Goal: Use online tool/utility: Use online tool/utility

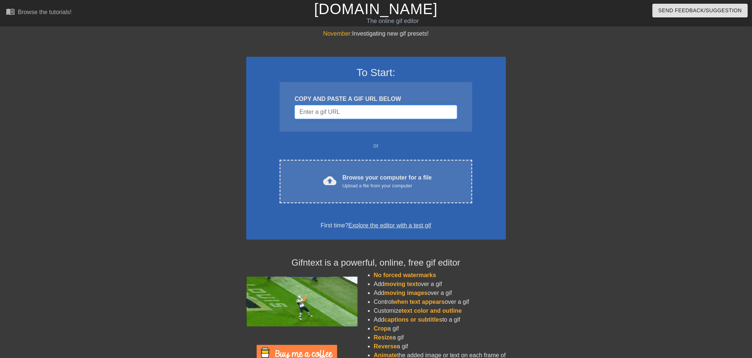
click at [342, 113] on input "Username" at bounding box center [375, 112] width 162 height 14
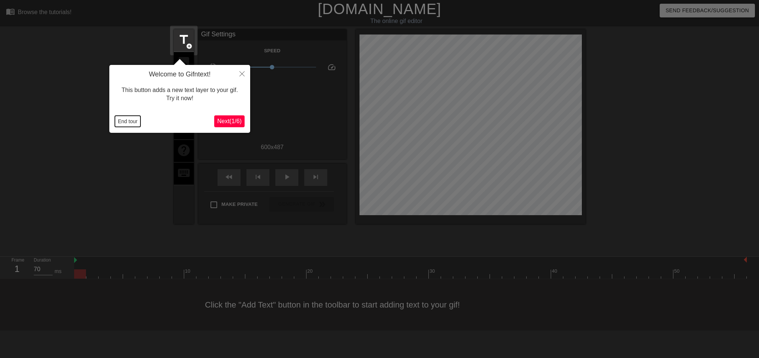
click at [120, 122] on button "End tour" at bounding box center [128, 121] width 26 height 11
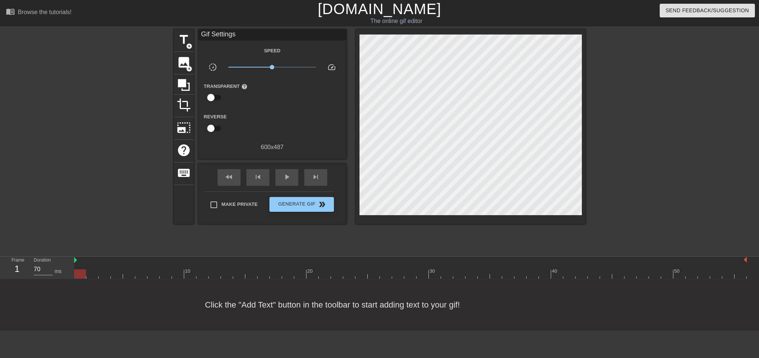
drag, startPoint x: 125, startPoint y: 313, endPoint x: 109, endPoint y: 303, distance: 18.3
click at [125, 313] on div "Click the "Add Text" button in the toolbar to start adding text to your gif!" at bounding box center [379, 305] width 759 height 52
click at [182, 37] on span "title" at bounding box center [184, 40] width 14 height 14
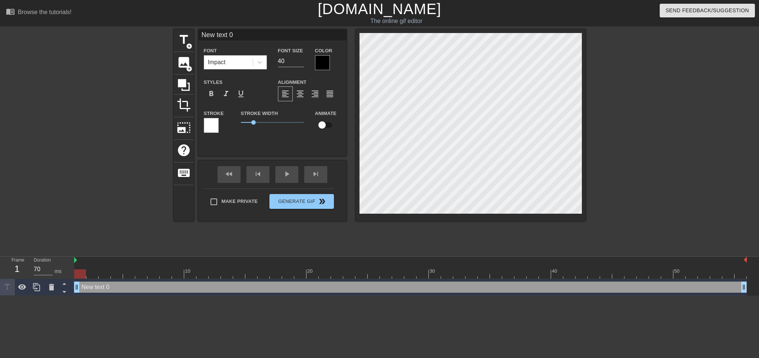
click at [326, 69] on div at bounding box center [322, 62] width 15 height 15
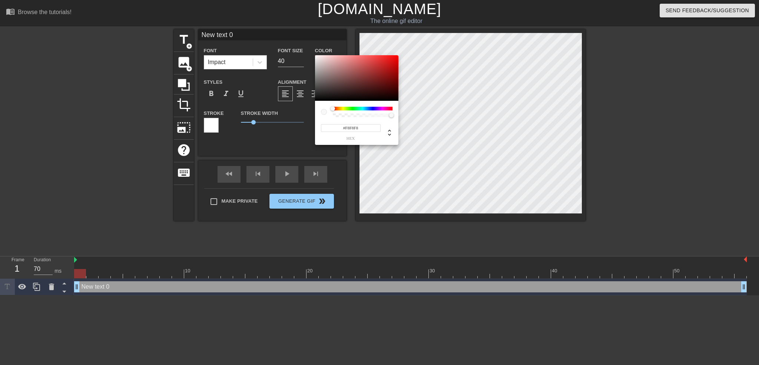
type input "#FFFFFF"
drag, startPoint x: 326, startPoint y: 72, endPoint x: 300, endPoint y: 42, distance: 38.6
click at [300, 42] on div "#FFFFFF hex" at bounding box center [379, 182] width 759 height 365
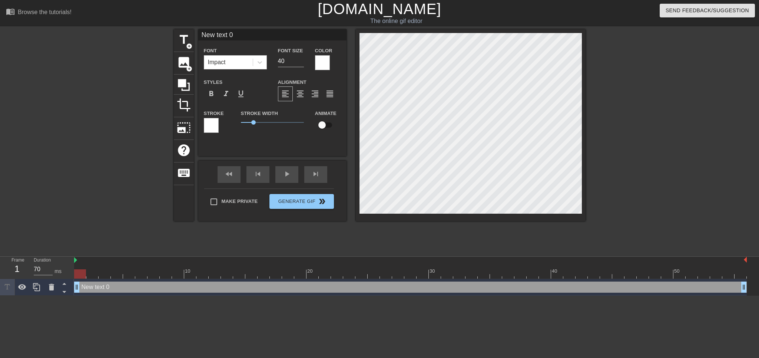
click at [224, 121] on div "Stroke" at bounding box center [217, 121] width 26 height 24
click at [209, 127] on div at bounding box center [211, 125] width 15 height 15
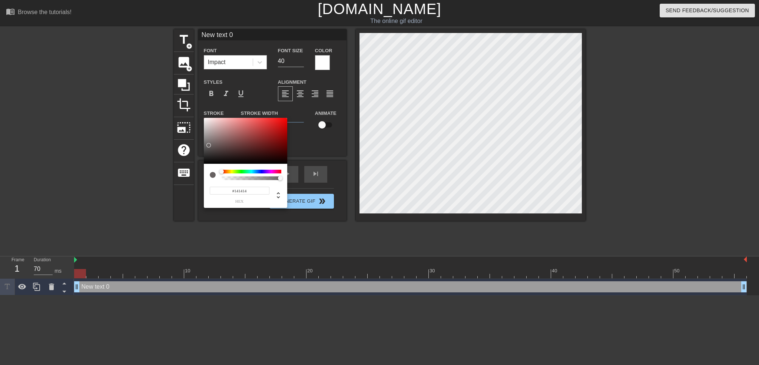
type input "#000000"
drag, startPoint x: 208, startPoint y: 147, endPoint x: 181, endPoint y: 176, distance: 38.8
click at [181, 176] on div "#000000 hex" at bounding box center [379, 182] width 759 height 365
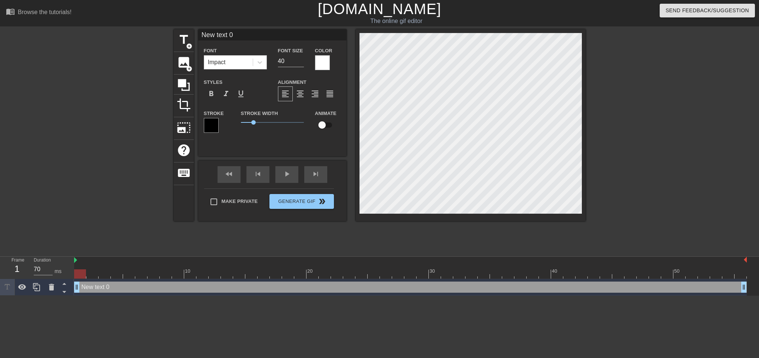
scroll to position [1, 1]
type input "T"
type textarea "T"
type input "[GEOGRAPHIC_DATA]"
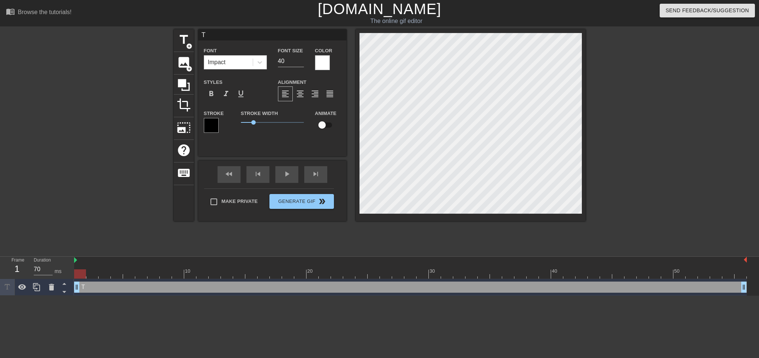
type textarea "[GEOGRAPHIC_DATA]"
type input "[GEOGRAPHIC_DATA]"
type textarea "[GEOGRAPHIC_DATA]"
type input "TX R"
type textarea "TX R"
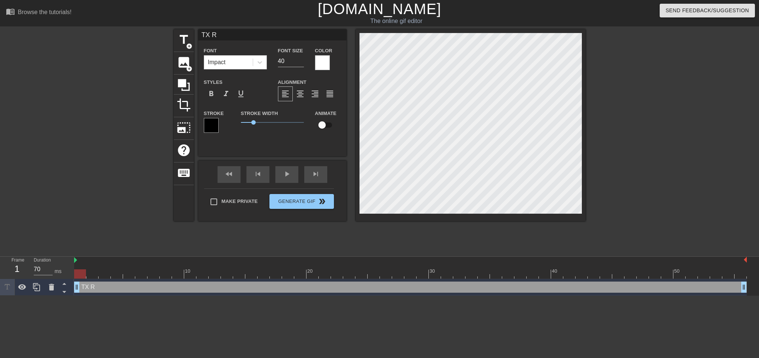
type input "TX RE"
type textarea "TX RE"
type input "TX R"
type textarea "TX R"
type input "[GEOGRAPHIC_DATA]"
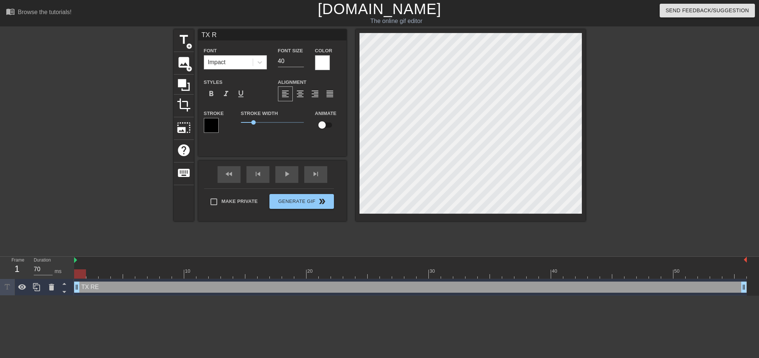
type textarea "[GEOGRAPHIC_DATA]"
type input "[GEOGRAPHIC_DATA]"
type textarea "[GEOGRAPHIC_DATA]"
type input "[GEOGRAPHIC_DATA]"
type textarea "[GEOGRAPHIC_DATA]"
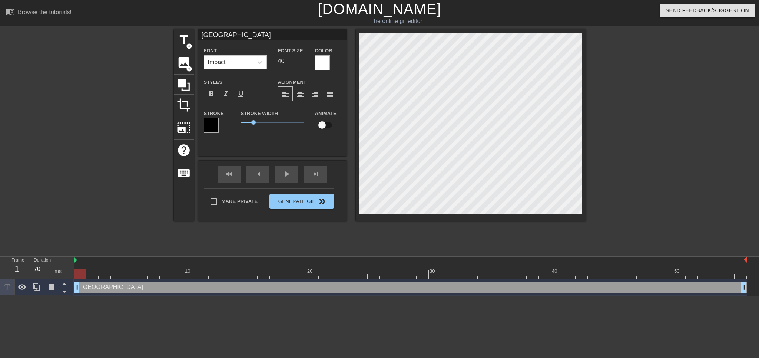
type input "TXR"
type textarea "TX R"
type input "TXRE"
type textarea "TX RE"
type input "TXR"
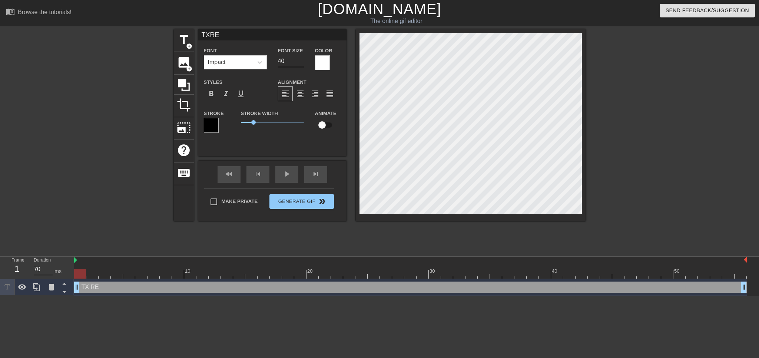
type textarea "TX R"
type input "[GEOGRAPHIC_DATA]"
type textarea "[GEOGRAPHIC_DATA]"
type input "[GEOGRAPHIC_DATA]"
type textarea "[GEOGRAPHIC_DATA]"
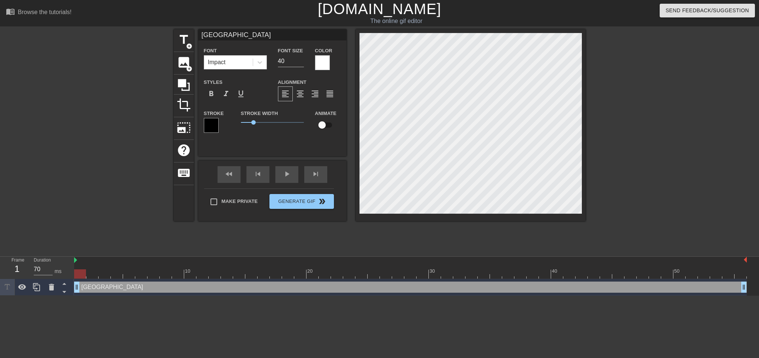
type input "TX R"
type textarea "TX R"
type input "TX RE"
type textarea "TX RE"
click at [189, 49] on div "title add_circle" at bounding box center [184, 40] width 20 height 23
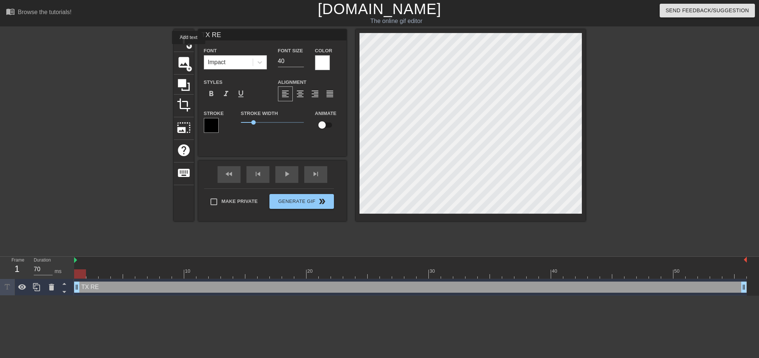
type input "New text 1"
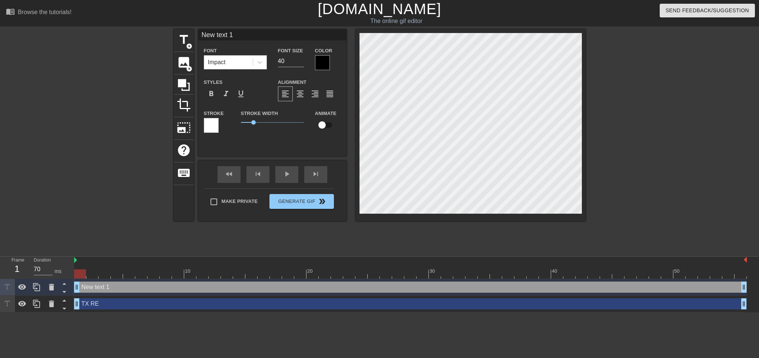
click at [49, 288] on icon at bounding box center [51, 287] width 9 height 9
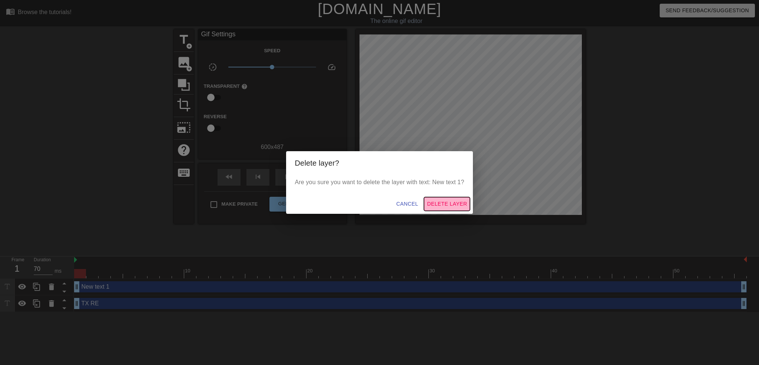
click at [459, 202] on span "Delete Layer" at bounding box center [447, 203] width 40 height 9
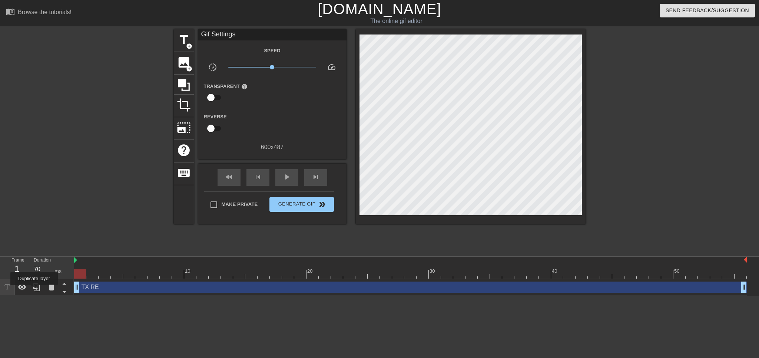
click at [34, 290] on icon at bounding box center [36, 287] width 9 height 9
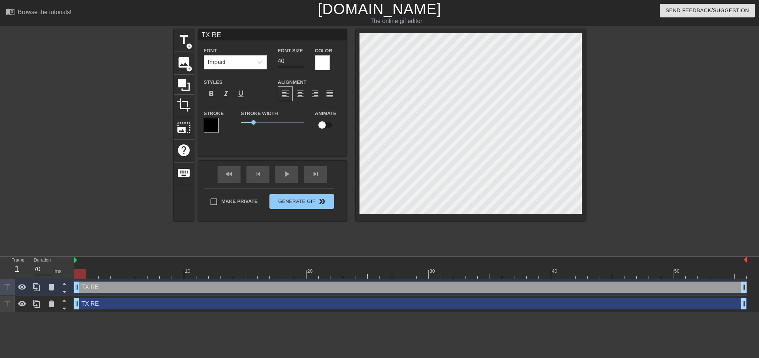
scroll to position [1, 1]
type input "L"
type textarea "L"
type input "La"
type textarea "La"
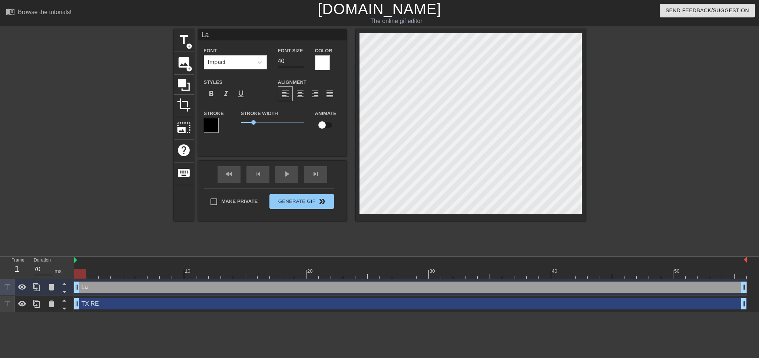
scroll to position [1, 1]
type input "L"
type textarea "L"
type input "L"
type textarea "L"
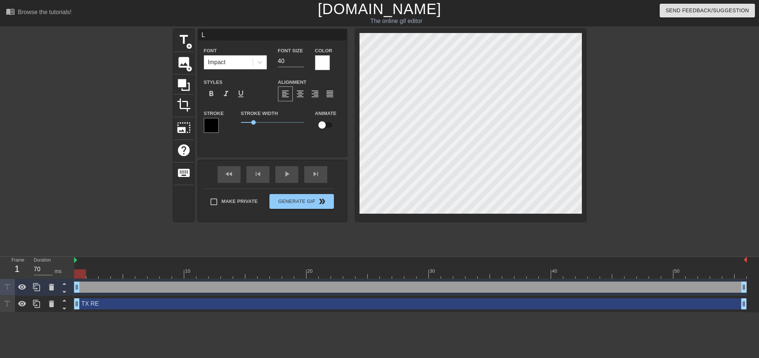
type input "LA"
type textarea "LA"
type input "LAB"
type textarea "LAB"
type input "LABE"
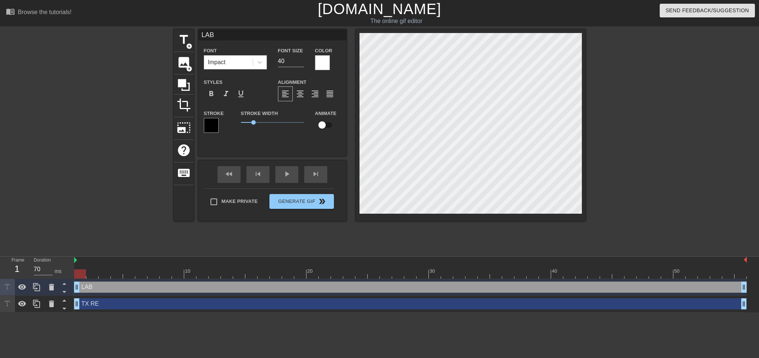
type textarea "LABE"
type input "LABEL"
type textarea "LABEL"
type input "LABEL"
type textarea "LABEL"
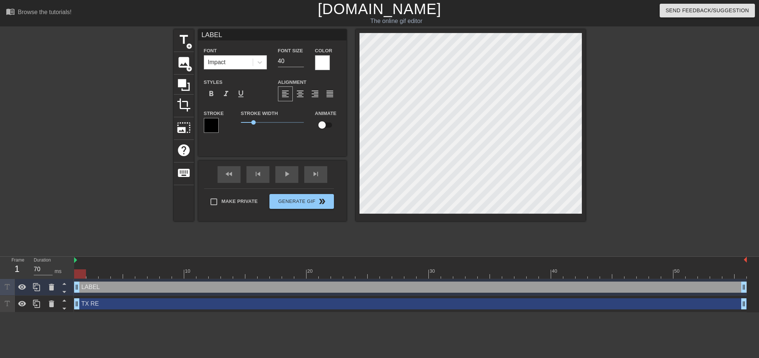
type input "LABEL"
type textarea "LABEL"
type input "LABEL"
type textarea "LABEL"
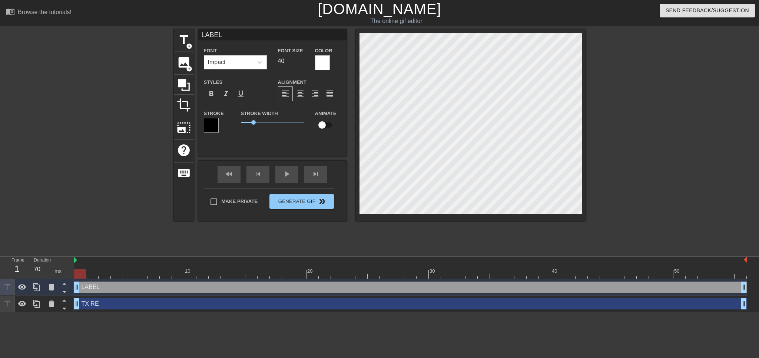
type input "LABELR"
type textarea "LABEL R"
type input "LABELRE"
type textarea "LABEL RE"
type input "LABELREQ"
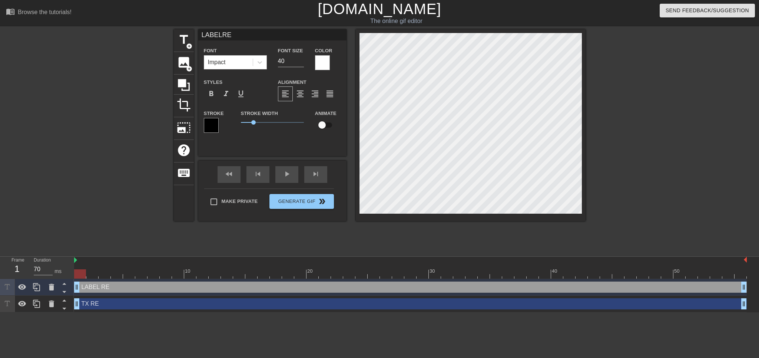
type textarea "LABEL REQ"
type input "LABELREQU"
type textarea "LABEL REQU"
type input "LABELREQUE"
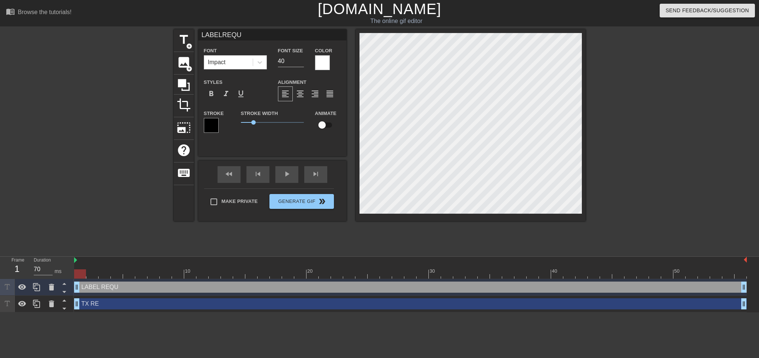
type textarea "LABEL REQUE"
type input "LABELREQUES"
type textarea "LABEL REQUES"
type input "LABELREQUEST"
type textarea "LABEL REQUEST"
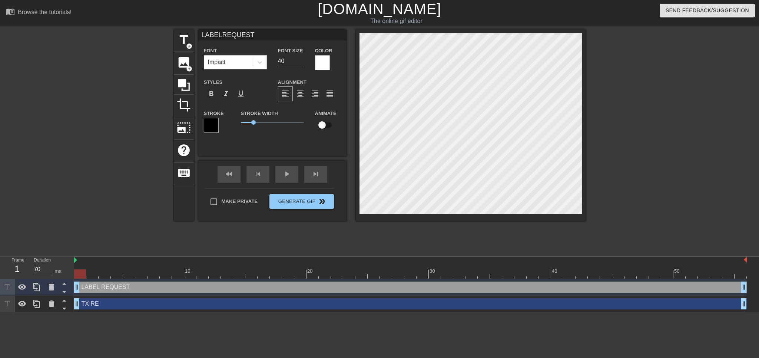
click at [301, 94] on span "format_align_center" at bounding box center [300, 93] width 9 height 9
click at [325, 125] on input "checkbox" at bounding box center [322, 125] width 42 height 14
checkbox input "true"
type input "TX RE"
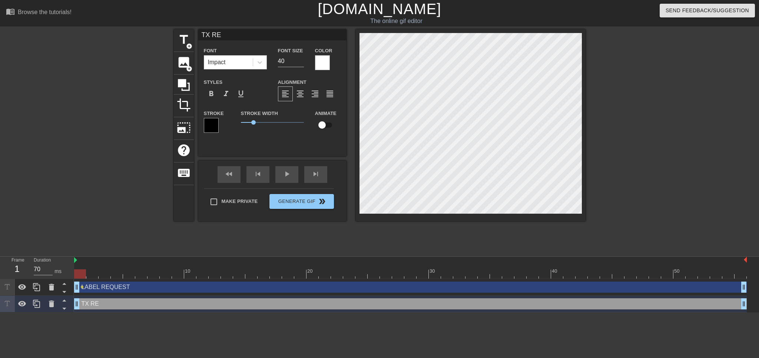
click at [318, 126] on input "checkbox" at bounding box center [322, 125] width 42 height 14
checkbox input "true"
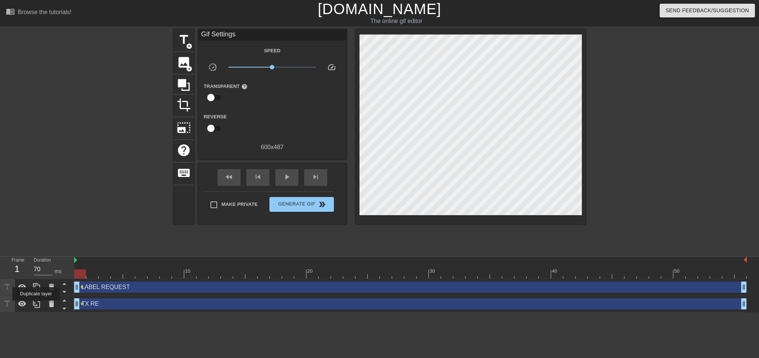
click at [36, 305] on icon at bounding box center [36, 304] width 7 height 8
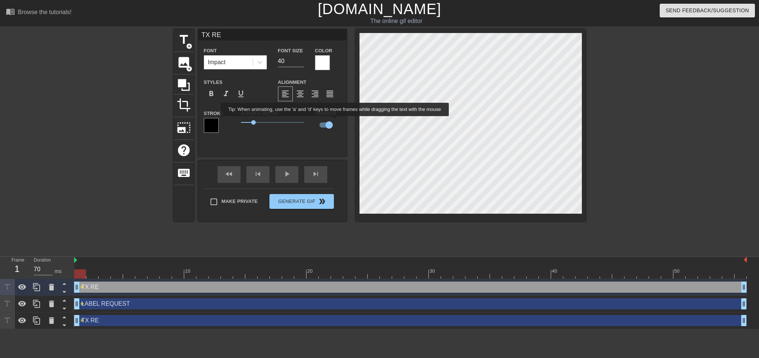
click at [335, 121] on input "checkbox" at bounding box center [329, 125] width 42 height 14
drag, startPoint x: 80, startPoint y: 274, endPoint x: 592, endPoint y: 278, distance: 512.0
click at [592, 278] on div "10 20 30 40 50" at bounding box center [410, 268] width 673 height 22
checkbox input "true"
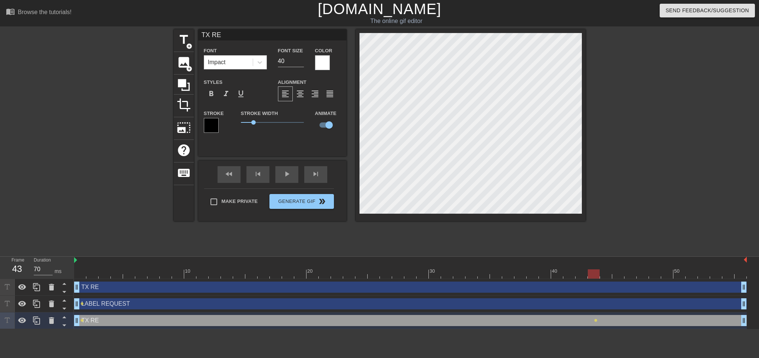
type input "LABELREQUEST"
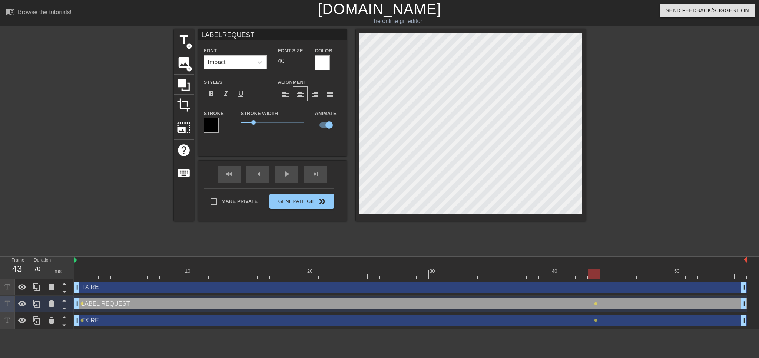
click at [81, 303] on span "lens" at bounding box center [81, 303] width 3 height 3
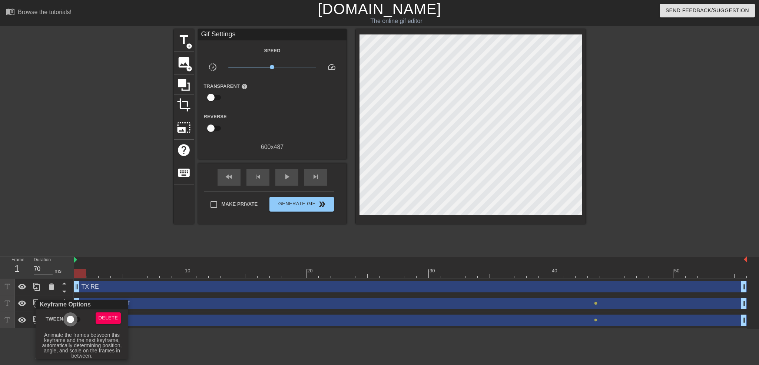
click at [70, 323] on input "Tween" at bounding box center [70, 320] width 42 height 14
checkbox input "true"
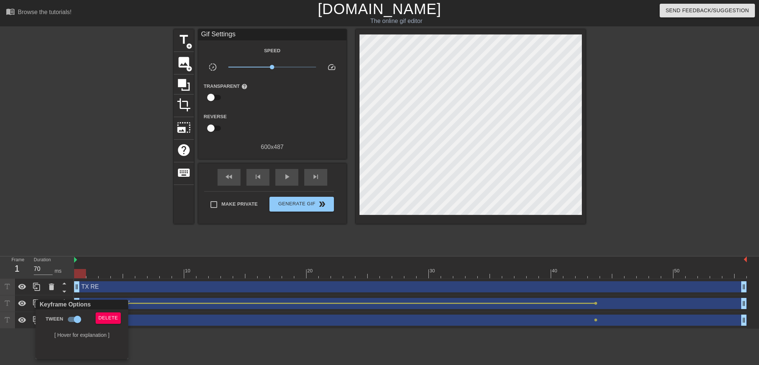
click at [177, 347] on div at bounding box center [379, 182] width 759 height 365
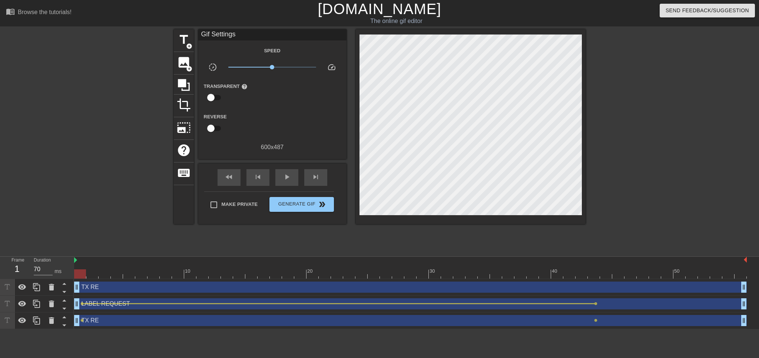
click at [81, 319] on span "lens" at bounding box center [81, 319] width 3 height 3
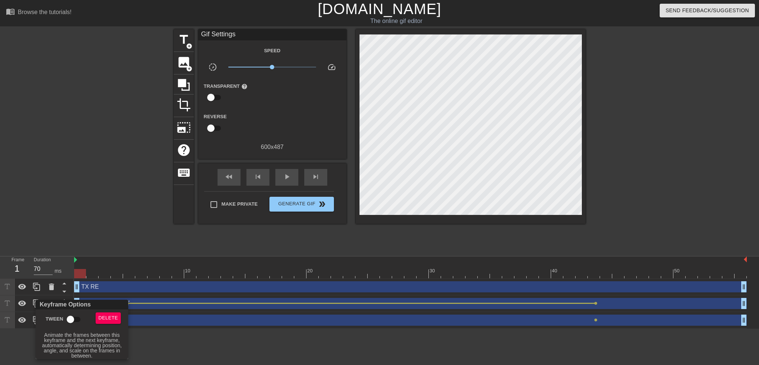
click at [81, 319] on input "Tween" at bounding box center [70, 320] width 42 height 14
checkbox input "true"
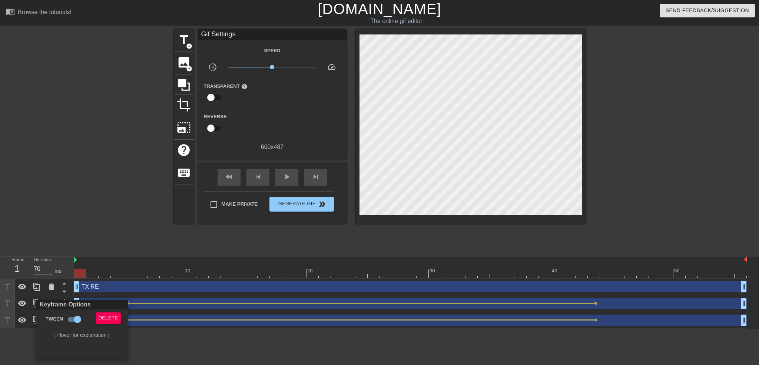
drag, startPoint x: 338, startPoint y: 360, endPoint x: 499, endPoint y: 326, distance: 164.9
click at [341, 357] on div at bounding box center [379, 182] width 759 height 365
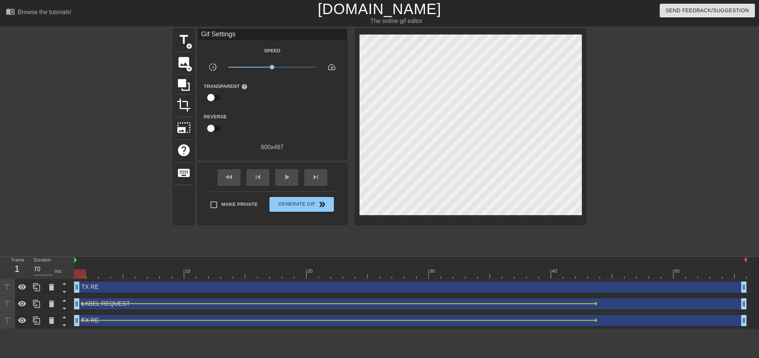
click at [592, 277] on div at bounding box center [410, 273] width 673 height 9
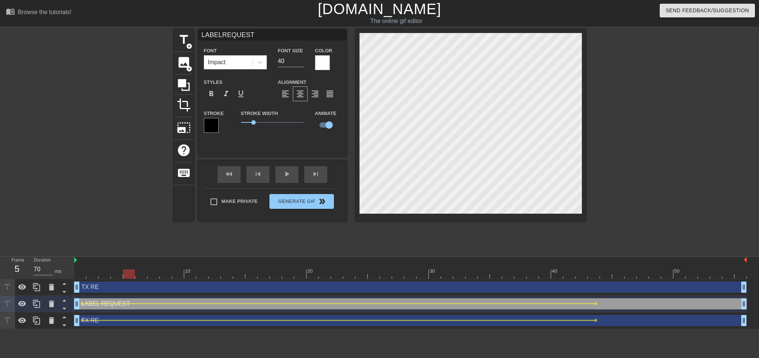
drag, startPoint x: 80, startPoint y: 274, endPoint x: 126, endPoint y: 275, distance: 46.0
click at [126, 275] on div at bounding box center [410, 273] width 673 height 9
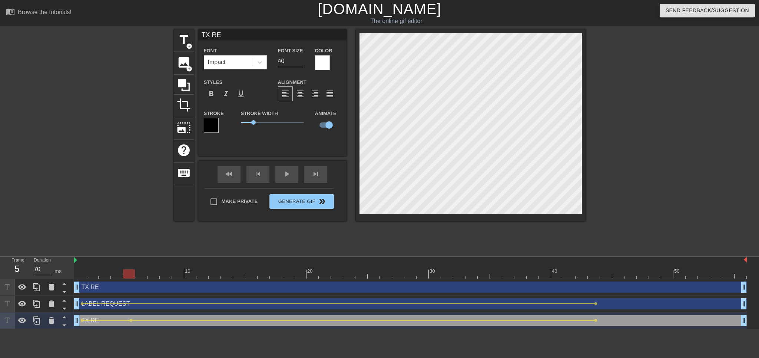
type input "LABELREQUEST"
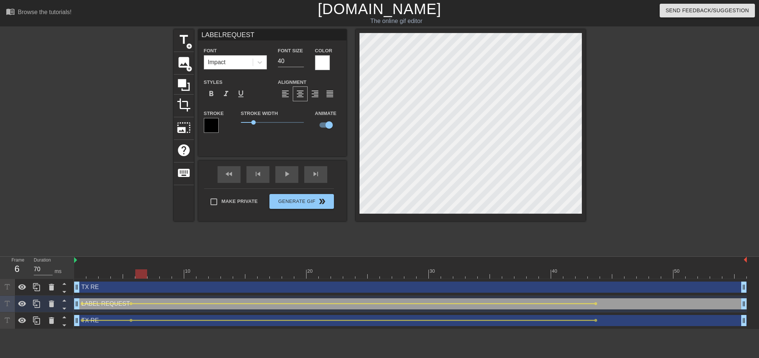
drag, startPoint x: 132, startPoint y: 272, endPoint x: 143, endPoint y: 303, distance: 32.1
click at [143, 303] on div "10 20 30 40 50 TX RE drag_handle drag_handle LABEL REQUEST drag_handle drag_han…" at bounding box center [416, 293] width 685 height 72
drag, startPoint x: 141, startPoint y: 275, endPoint x: 193, endPoint y: 277, distance: 52.0
click at [193, 277] on div at bounding box center [190, 273] width 12 height 9
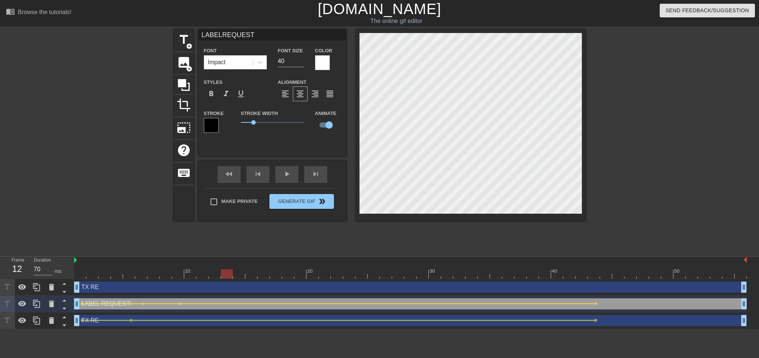
drag, startPoint x: 176, startPoint y: 274, endPoint x: 222, endPoint y: 271, distance: 45.3
click at [222, 271] on div at bounding box center [227, 273] width 12 height 9
drag, startPoint x: 217, startPoint y: 278, endPoint x: 240, endPoint y: 277, distance: 23.0
click at [240, 277] on div at bounding box center [410, 273] width 673 height 9
drag, startPoint x: 237, startPoint y: 277, endPoint x: 276, endPoint y: 277, distance: 39.7
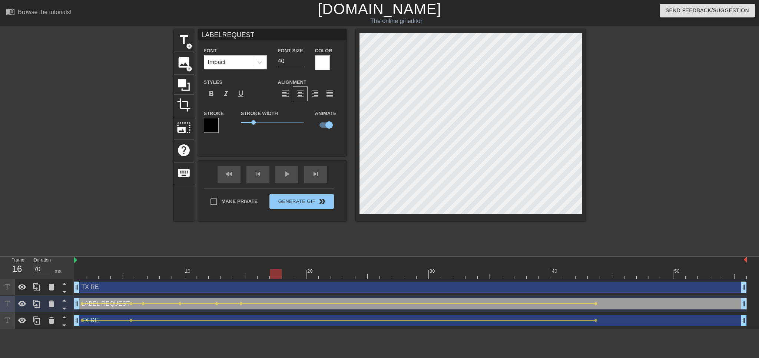
click at [276, 277] on div at bounding box center [276, 273] width 12 height 9
drag, startPoint x: 265, startPoint y: 273, endPoint x: 301, endPoint y: 274, distance: 36.4
click at [301, 274] on div at bounding box center [410, 273] width 673 height 9
drag, startPoint x: 303, startPoint y: 275, endPoint x: 318, endPoint y: 275, distance: 15.2
click at [318, 275] on div at bounding box center [410, 273] width 673 height 9
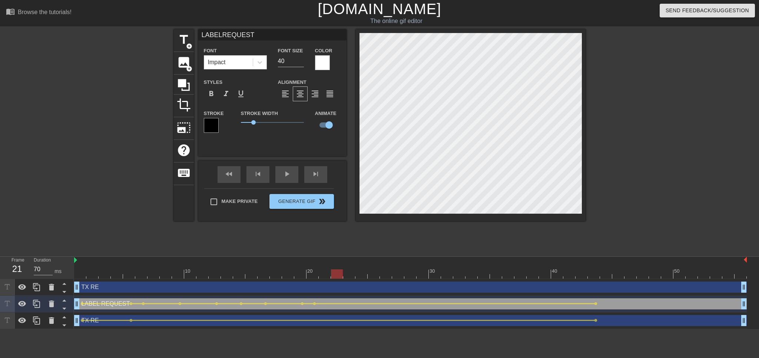
drag, startPoint x: 313, startPoint y: 275, endPoint x: 323, endPoint y: 275, distance: 10.0
click at [323, 275] on div at bounding box center [410, 273] width 673 height 9
drag, startPoint x: 328, startPoint y: 275, endPoint x: 353, endPoint y: 275, distance: 24.1
click at [353, 275] on div at bounding box center [410, 273] width 673 height 9
drag, startPoint x: 351, startPoint y: 275, endPoint x: 467, endPoint y: 281, distance: 116.2
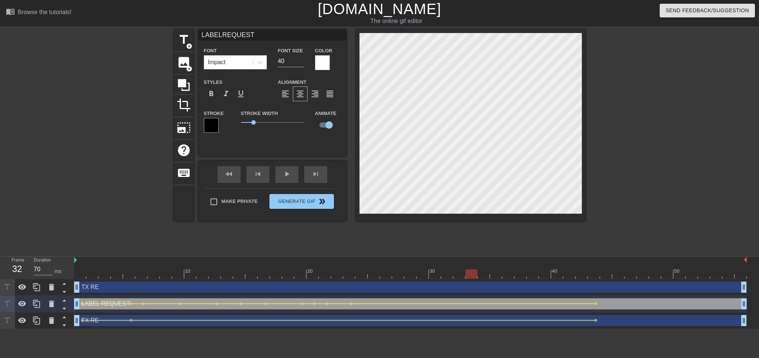
click at [468, 281] on div "10 20 30 40 50 TX RE drag_handle drag_handle LABEL REQUEST drag_handle drag_han…" at bounding box center [416, 293] width 685 height 72
drag, startPoint x: 460, startPoint y: 273, endPoint x: 503, endPoint y: 273, distance: 43.4
click at [503, 273] on div at bounding box center [410, 273] width 673 height 9
drag, startPoint x: 509, startPoint y: 272, endPoint x: 548, endPoint y: 271, distance: 38.9
click at [548, 271] on div at bounding box center [410, 273] width 673 height 9
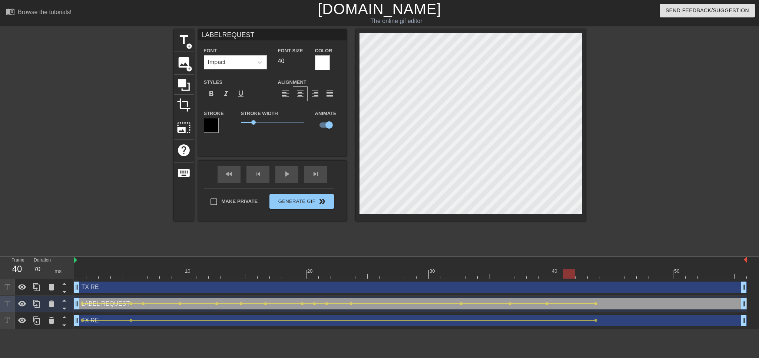
drag, startPoint x: 546, startPoint y: 274, endPoint x: 554, endPoint y: 274, distance: 7.8
click at [554, 274] on div at bounding box center [410, 273] width 673 height 9
drag, startPoint x: 561, startPoint y: 275, endPoint x: 571, endPoint y: 275, distance: 9.6
click at [571, 275] on div at bounding box center [410, 273] width 673 height 9
drag, startPoint x: 574, startPoint y: 276, endPoint x: 645, endPoint y: 278, distance: 71.2
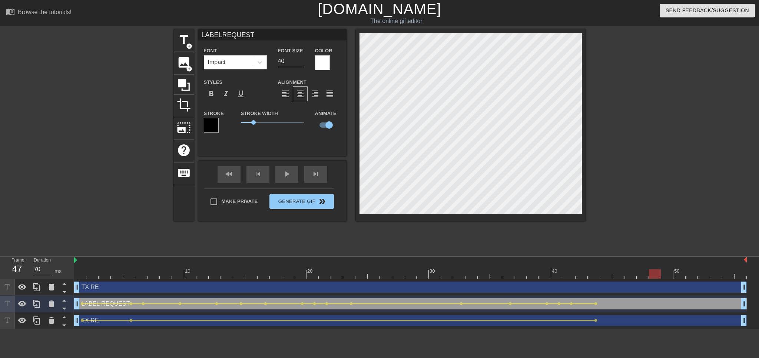
click at [645, 278] on div "10 20 30 40 50" at bounding box center [410, 268] width 673 height 22
click at [601, 156] on div "title add_circle image add_circle crop photo_size_select_large help keyboard LA…" at bounding box center [379, 140] width 759 height 222
drag, startPoint x: 646, startPoint y: 275, endPoint x: 690, endPoint y: 277, distance: 43.8
click at [690, 277] on div at bounding box center [410, 273] width 673 height 9
click at [634, 162] on div "title add_circle image add_circle crop photo_size_select_large help keyboard LA…" at bounding box center [379, 140] width 759 height 222
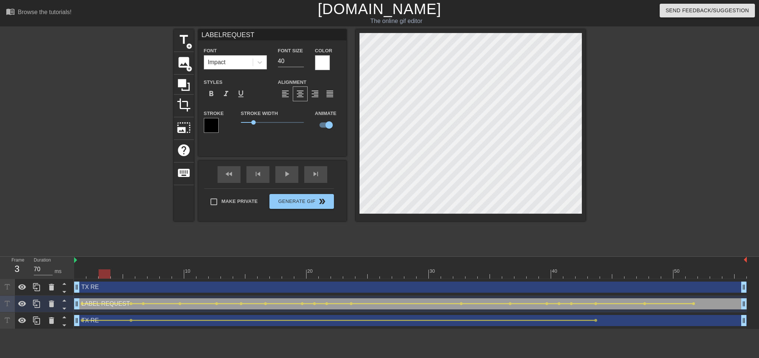
drag, startPoint x: 678, startPoint y: 270, endPoint x: 102, endPoint y: 279, distance: 575.9
click at [102, 279] on div "10 20 30 40 50 TX RE drag_handle drag_handle LABEL REQUEST drag_handle drag_han…" at bounding box center [416, 293] width 685 height 72
drag, startPoint x: 105, startPoint y: 272, endPoint x: 179, endPoint y: 283, distance: 74.3
click at [165, 284] on div "10 20 30 40 50 TX RE drag_handle drag_handle LABEL REQUEST drag_handle drag_han…" at bounding box center [416, 293] width 685 height 72
drag, startPoint x: 155, startPoint y: 273, endPoint x: 168, endPoint y: 273, distance: 12.2
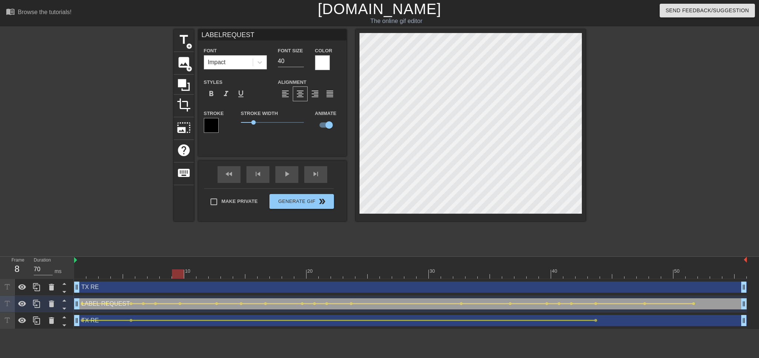
click at [168, 273] on div at bounding box center [410, 273] width 673 height 9
drag, startPoint x: 167, startPoint y: 275, endPoint x: 202, endPoint y: 285, distance: 36.2
click at [202, 285] on div "10 20 30 40 50 TX RE drag_handle drag_handle LABEL REQUEST drag_handle drag_han…" at bounding box center [416, 293] width 685 height 72
drag, startPoint x: 204, startPoint y: 275, endPoint x: 254, endPoint y: 276, distance: 49.7
click at [254, 276] on div at bounding box center [410, 273] width 673 height 9
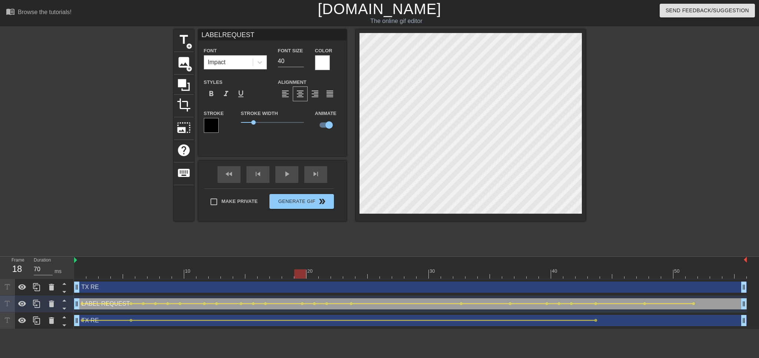
drag, startPoint x: 254, startPoint y: 276, endPoint x: 294, endPoint y: 278, distance: 39.7
click at [294, 278] on div at bounding box center [300, 273] width 12 height 9
drag, startPoint x: 290, startPoint y: 275, endPoint x: 173, endPoint y: 287, distance: 117.8
click at [173, 287] on div "10 20 30 40 50 TX RE drag_handle drag_handle LABEL REQUEST drag_handle drag_han…" at bounding box center [416, 293] width 685 height 72
type input "TX RE"
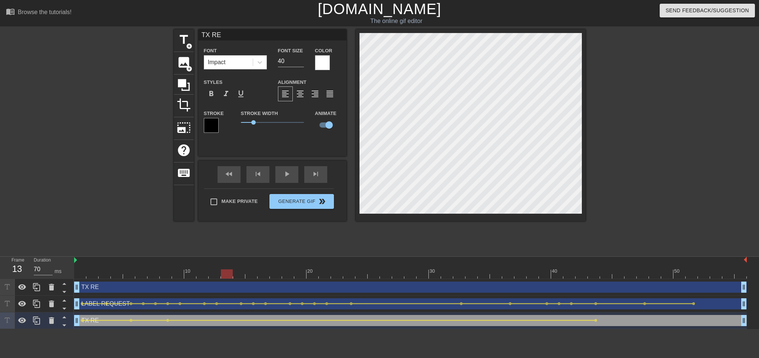
drag, startPoint x: 165, startPoint y: 271, endPoint x: 233, endPoint y: 279, distance: 68.6
click at [233, 279] on div "10 20 30 40 50 TX RE drag_handle drag_handle LABEL REQUEST drag_handle drag_han…" at bounding box center [416, 293] width 685 height 72
drag, startPoint x: 223, startPoint y: 275, endPoint x: 312, endPoint y: 259, distance: 90.0
click at [287, 282] on div "10 20 30 40 50 TX RE drag_handle drag_handle LABEL REQUEST drag_handle drag_han…" at bounding box center [416, 293] width 685 height 72
drag, startPoint x: 276, startPoint y: 273, endPoint x: 304, endPoint y: 277, distance: 28.6
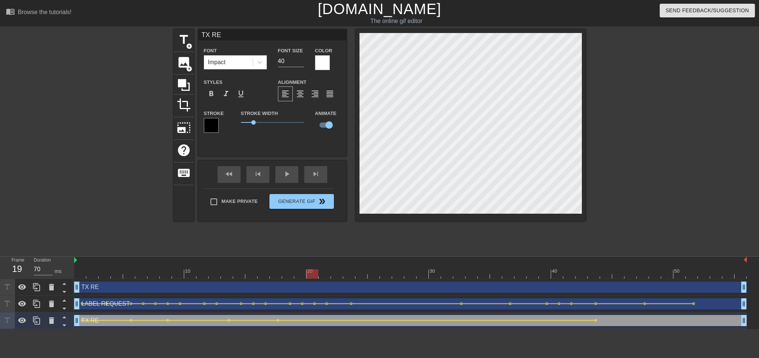
click at [304, 277] on div at bounding box center [410, 273] width 673 height 9
drag, startPoint x: 301, startPoint y: 275, endPoint x: 652, endPoint y: 284, distance: 350.5
click at [652, 284] on div "10 20 30 40 50 TX RE drag_handle drag_handle LABEL REQUEST drag_handle drag_han…" at bounding box center [416, 293] width 685 height 72
click at [526, 245] on div "title add_circle image add_circle crop photo_size_select_large help keyboard TX…" at bounding box center [380, 140] width 412 height 222
click at [595, 321] on span "lens" at bounding box center [595, 319] width 3 height 3
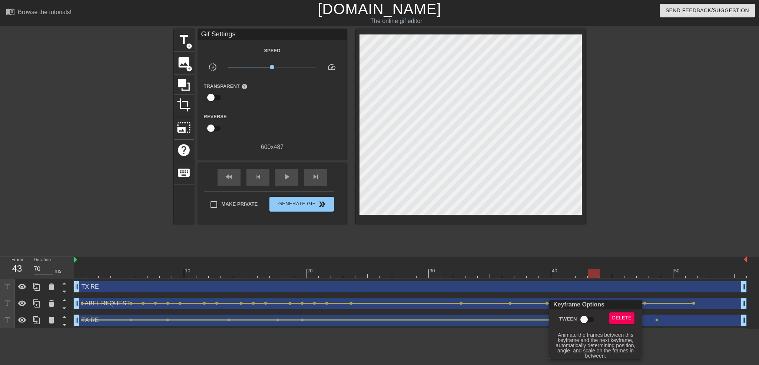
click at [584, 322] on input "Tween" at bounding box center [584, 320] width 42 height 14
checkbox input "true"
click at [594, 271] on div at bounding box center [379, 182] width 759 height 365
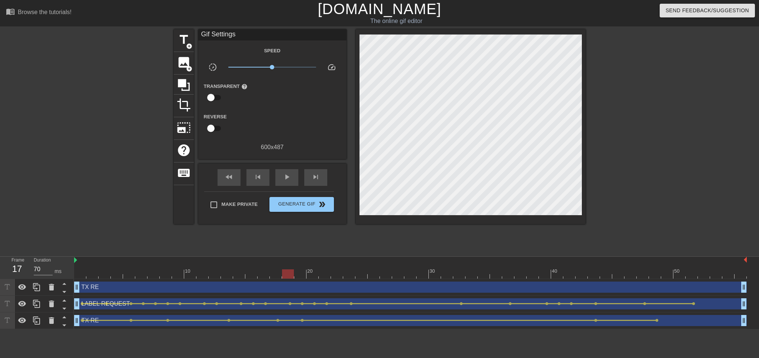
drag, startPoint x: 594, startPoint y: 271, endPoint x: 287, endPoint y: 263, distance: 306.4
click at [287, 263] on div "10 20 30 40 50" at bounding box center [410, 268] width 673 height 22
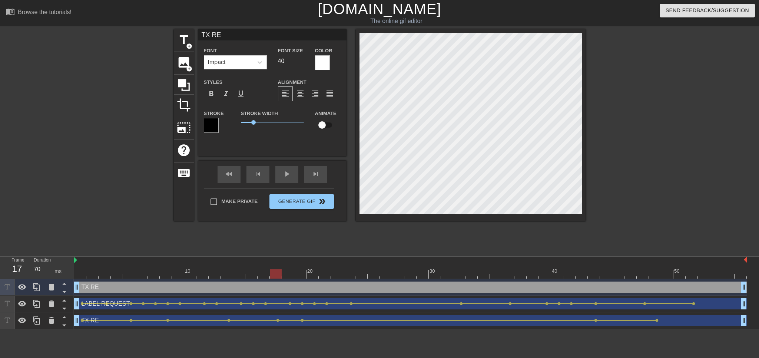
scroll to position [1, 1]
type input "Z"
type textarea "Z"
type input "Za"
type textarea "Za"
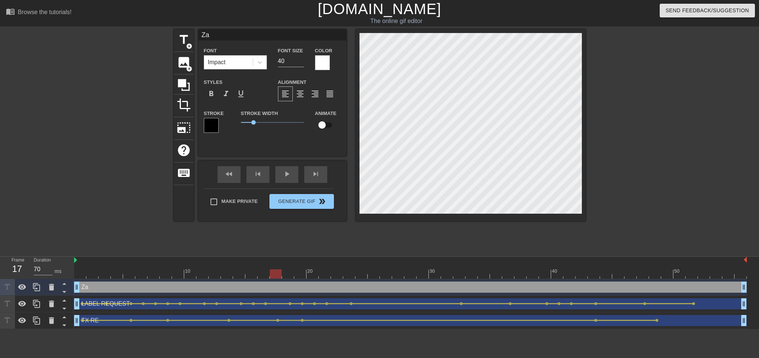
type input "Z"
type textarea "Z"
type input "ZA"
type textarea "ZA"
type input "ZAC"
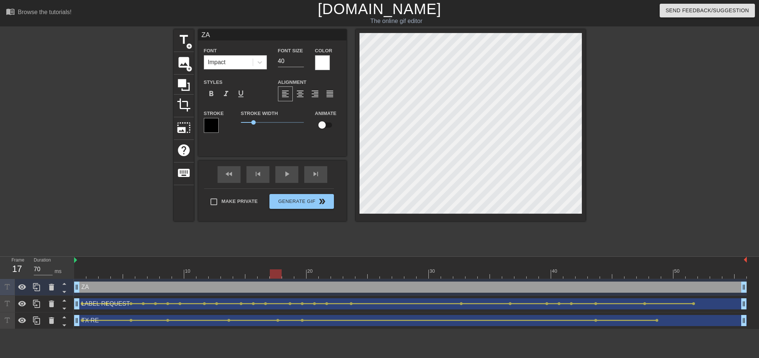
type textarea "ZAC"
type input "[PERSON_NAME]"
type textarea "[PERSON_NAME]"
click at [662, 191] on div at bounding box center [650, 140] width 111 height 222
click at [324, 124] on input "checkbox" at bounding box center [322, 125] width 42 height 14
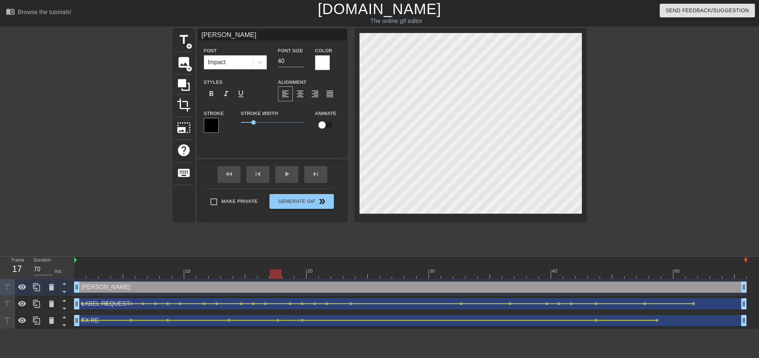
checkbox input "true"
click at [82, 288] on span "lens" at bounding box center [81, 286] width 3 height 3
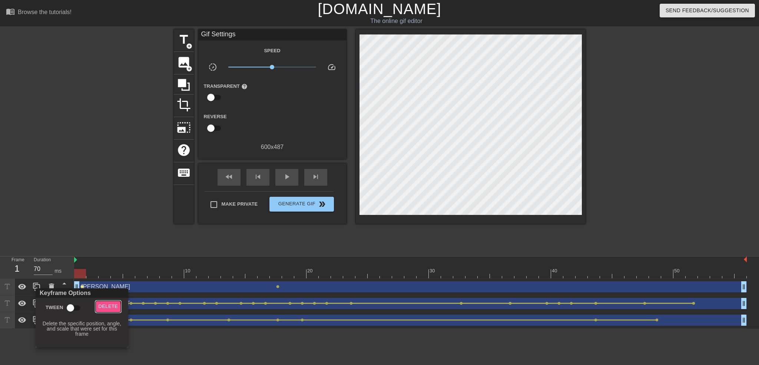
click at [103, 308] on span "Delete" at bounding box center [109, 307] width 20 height 9
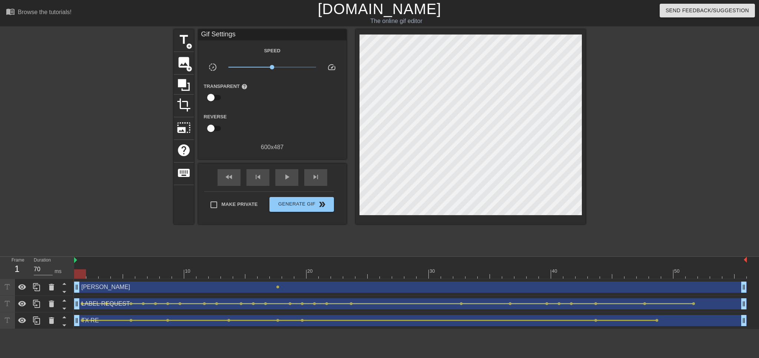
click at [275, 274] on div at bounding box center [410, 273] width 673 height 9
drag, startPoint x: 277, startPoint y: 272, endPoint x: 752, endPoint y: 287, distance: 475.5
click at [751, 287] on div "10 20 30 40 50 ZACK drag_handle drag_handle lens LABEL REQUEST drag_handle drag…" at bounding box center [416, 293] width 685 height 72
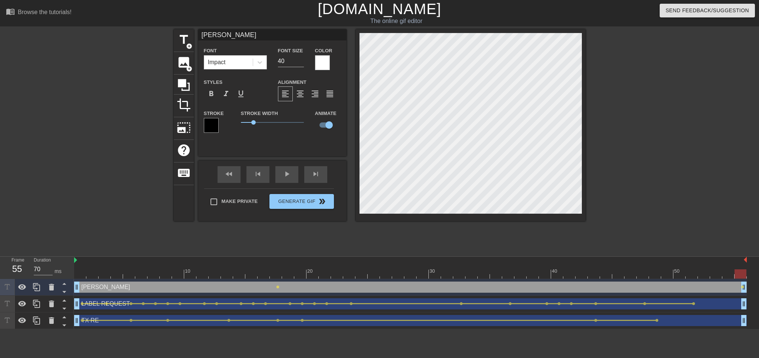
click at [277, 287] on span "lens" at bounding box center [277, 286] width 3 height 3
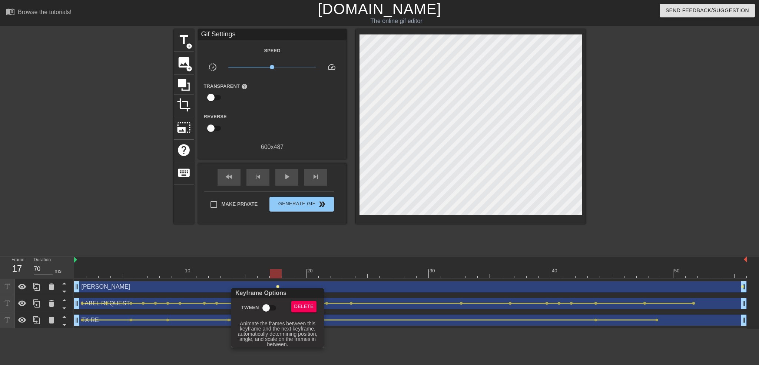
click at [268, 310] on input "Tween" at bounding box center [266, 308] width 42 height 14
checkbox input "true"
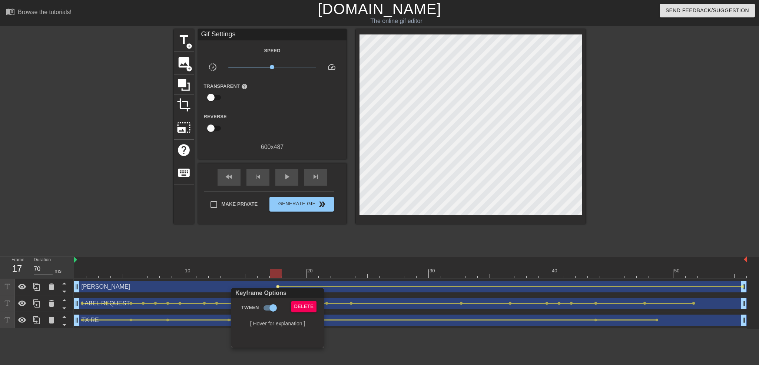
click at [303, 232] on div at bounding box center [379, 182] width 759 height 365
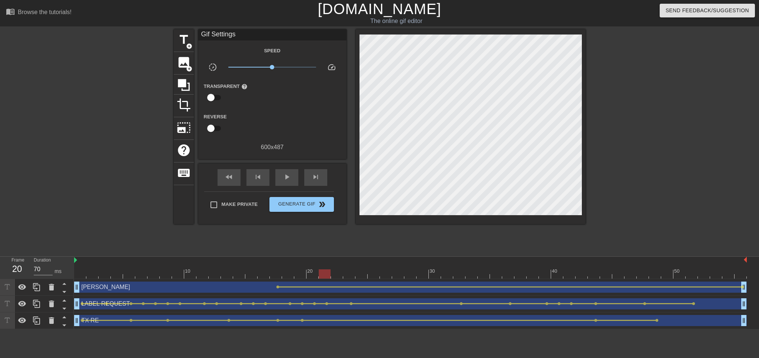
drag, startPoint x: 276, startPoint y: 275, endPoint x: 314, endPoint y: 274, distance: 38.2
click at [314, 274] on div at bounding box center [410, 273] width 673 height 9
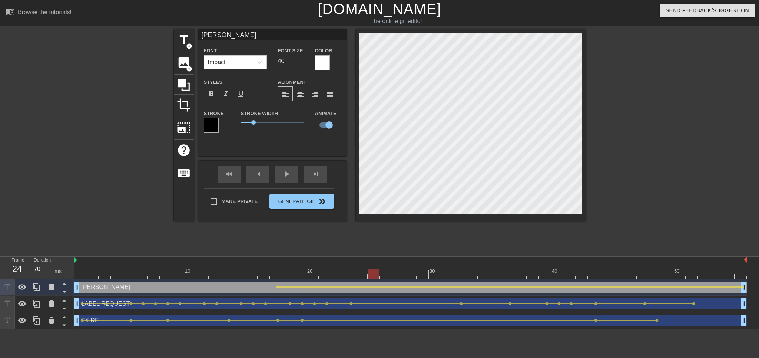
drag, startPoint x: 315, startPoint y: 273, endPoint x: 366, endPoint y: 278, distance: 51.1
click at [366, 278] on div at bounding box center [410, 273] width 673 height 9
drag, startPoint x: 67, startPoint y: 292, endPoint x: 64, endPoint y: 295, distance: 3.9
click at [66, 292] on icon at bounding box center [64, 291] width 9 height 9
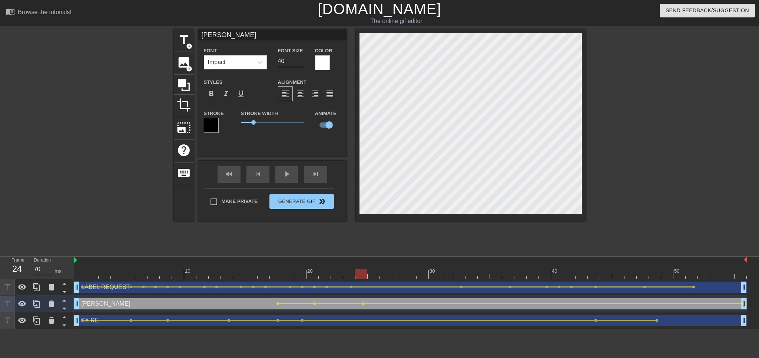
click at [64, 304] on icon at bounding box center [64, 308] width 9 height 9
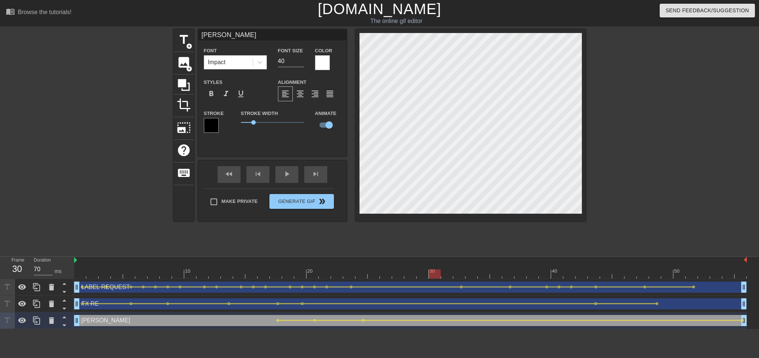
drag, startPoint x: 360, startPoint y: 274, endPoint x: 429, endPoint y: 272, distance: 68.3
click at [429, 272] on div at bounding box center [435, 273] width 12 height 9
drag, startPoint x: 435, startPoint y: 275, endPoint x: 462, endPoint y: 277, distance: 26.8
click at [462, 277] on div at bounding box center [459, 273] width 12 height 9
drag, startPoint x: 460, startPoint y: 273, endPoint x: 198, endPoint y: 284, distance: 262.0
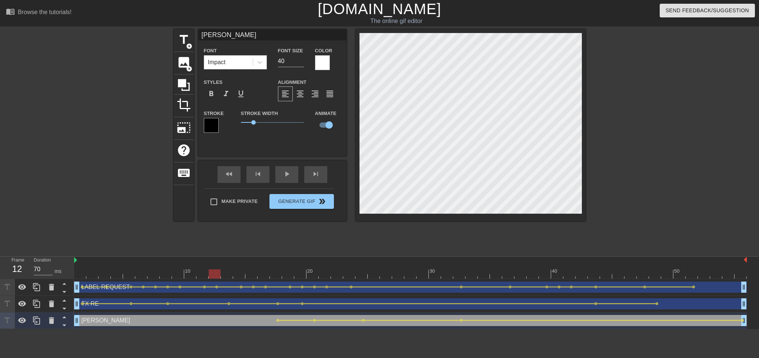
click at [198, 284] on div "10 20 30 40 50 LABEL REQUEST drag_handle drag_handle lens lens lens lens lens l…" at bounding box center [416, 293] width 685 height 72
click at [590, 109] on div "title add_circle image add_circle crop photo_size_select_large help keyboard ZA…" at bounding box center [379, 140] width 759 height 222
click at [217, 318] on span "lens" at bounding box center [216, 319] width 3 height 3
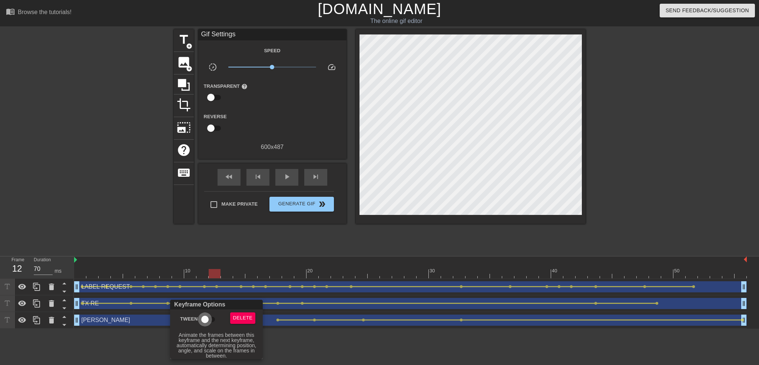
click at [205, 318] on input "Tween" at bounding box center [205, 320] width 42 height 14
checkbox input "true"
click at [133, 343] on div at bounding box center [379, 182] width 759 height 365
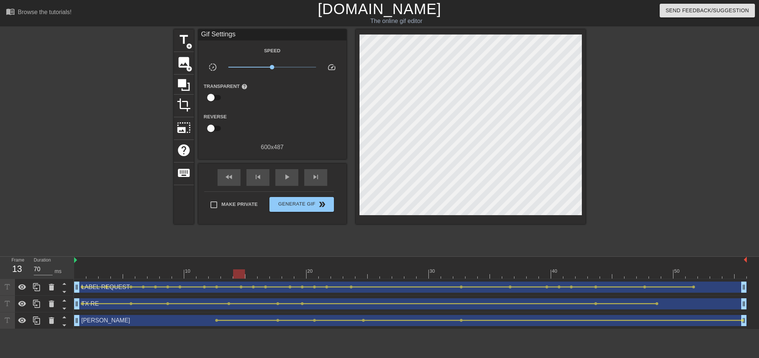
drag, startPoint x: 216, startPoint y: 274, endPoint x: 223, endPoint y: 271, distance: 8.0
click at [223, 271] on div at bounding box center [410, 273] width 673 height 9
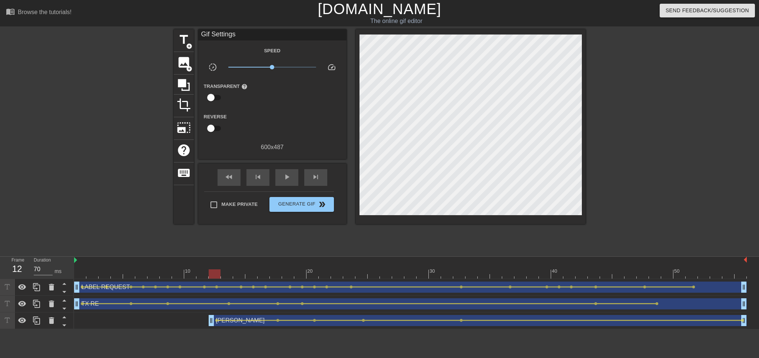
drag, startPoint x: 78, startPoint y: 322, endPoint x: 217, endPoint y: 322, distance: 139.0
drag, startPoint x: 215, startPoint y: 268, endPoint x: 346, endPoint y: 271, distance: 130.9
click at [346, 271] on div "10 20 30 40 50" at bounding box center [410, 268] width 673 height 22
click at [344, 271] on div at bounding box center [349, 273] width 12 height 9
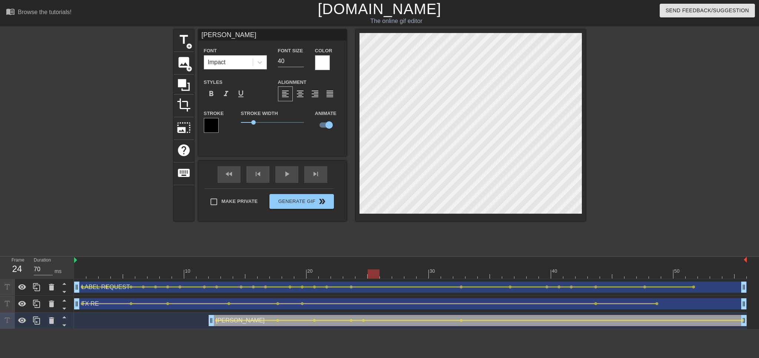
drag, startPoint x: 352, startPoint y: 272, endPoint x: 359, endPoint y: 272, distance: 6.7
click at [359, 272] on div at bounding box center [410, 273] width 673 height 9
drag, startPoint x: 366, startPoint y: 275, endPoint x: 390, endPoint y: 276, distance: 24.8
click at [390, 276] on div at bounding box center [410, 273] width 673 height 9
click at [181, 92] on div at bounding box center [184, 85] width 20 height 20
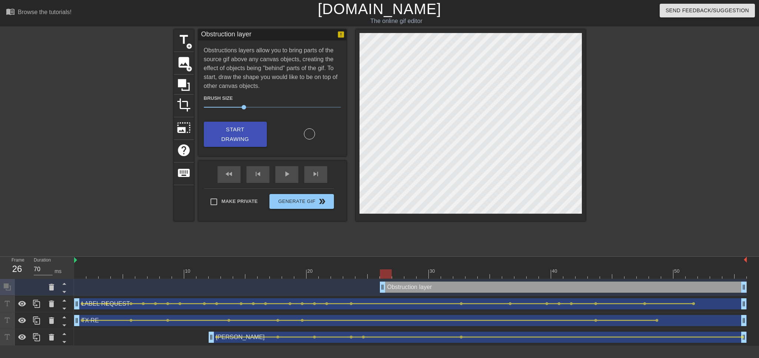
click at [62, 291] on icon at bounding box center [64, 291] width 9 height 9
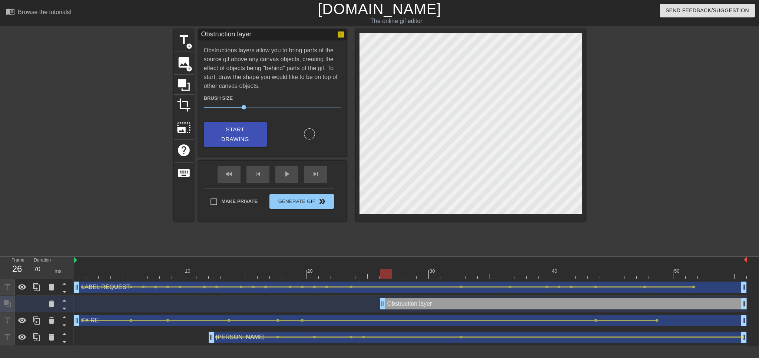
click at [63, 309] on icon at bounding box center [64, 309] width 4 height 2
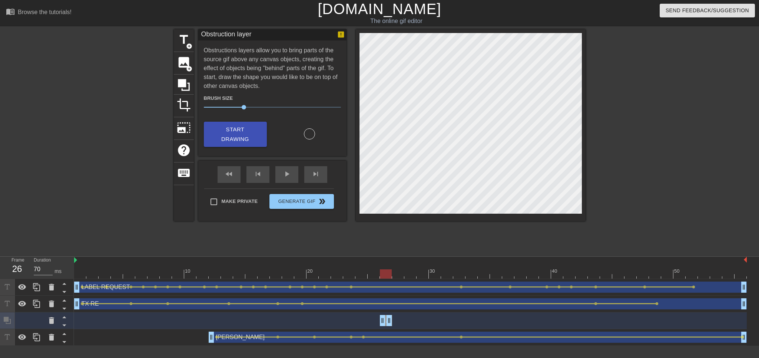
drag, startPoint x: 744, startPoint y: 320, endPoint x: 381, endPoint y: 326, distance: 363.4
click at [397, 274] on div at bounding box center [410, 273] width 673 height 9
click at [400, 270] on div at bounding box center [410, 273] width 673 height 9
click at [247, 130] on span "Start Drawing" at bounding box center [235, 135] width 45 height 20
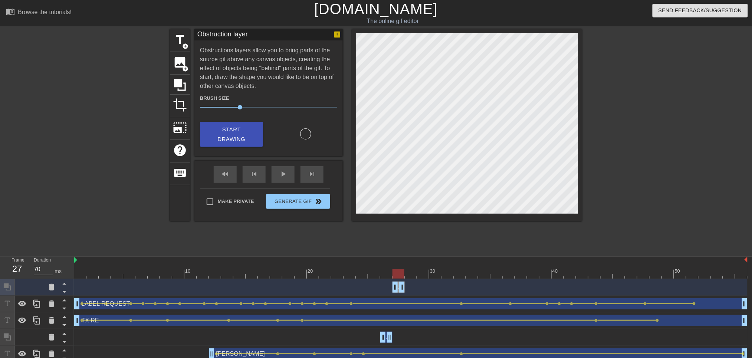
drag, startPoint x: 743, startPoint y: 285, endPoint x: 190, endPoint y: 306, distance: 553.9
click at [66, 292] on icon at bounding box center [64, 291] width 9 height 9
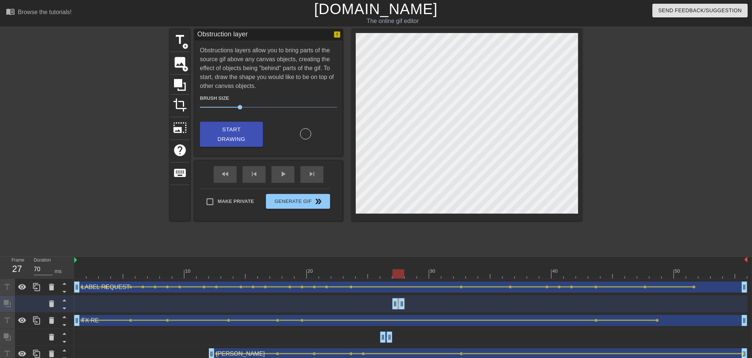
click at [65, 308] on icon at bounding box center [64, 309] width 4 height 2
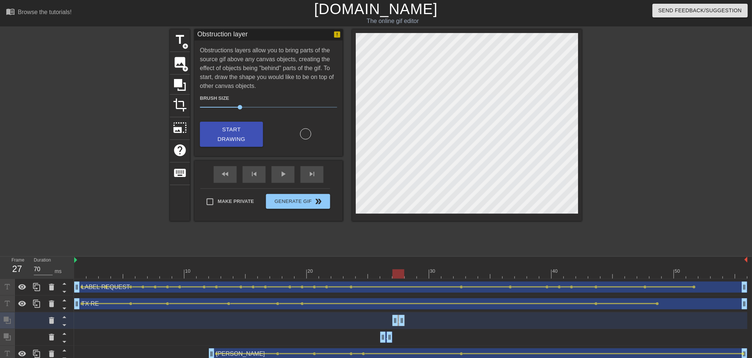
click at [409, 276] on div at bounding box center [410, 273] width 673 height 9
click at [236, 128] on span "Start Drawing" at bounding box center [231, 135] width 45 height 20
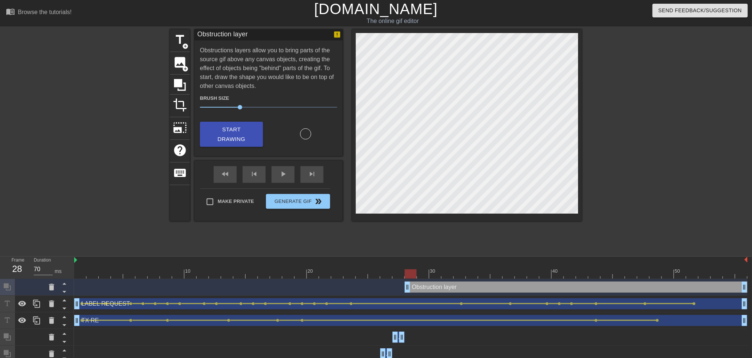
click at [67, 288] on icon at bounding box center [64, 291] width 9 height 9
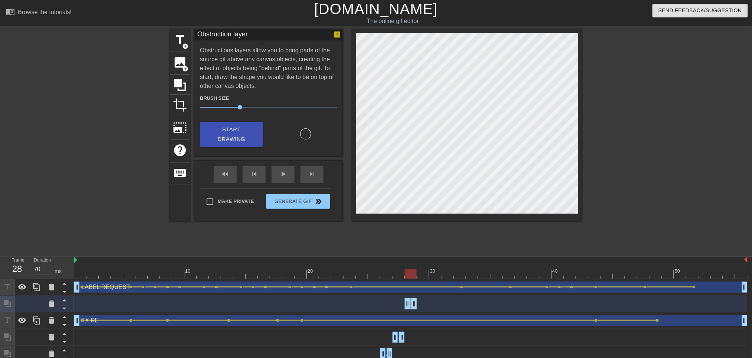
drag, startPoint x: 742, startPoint y: 303, endPoint x: 412, endPoint y: 311, distance: 330.1
click at [412, 311] on div "Obstruction layer drag_handle drag_handle" at bounding box center [410, 303] width 673 height 17
click at [63, 308] on icon at bounding box center [64, 309] width 4 height 2
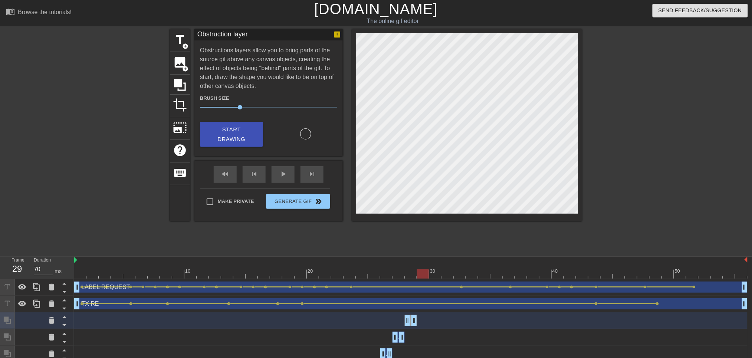
click at [423, 277] on div at bounding box center [410, 273] width 673 height 9
click at [234, 127] on span "Start Drawing" at bounding box center [231, 135] width 45 height 20
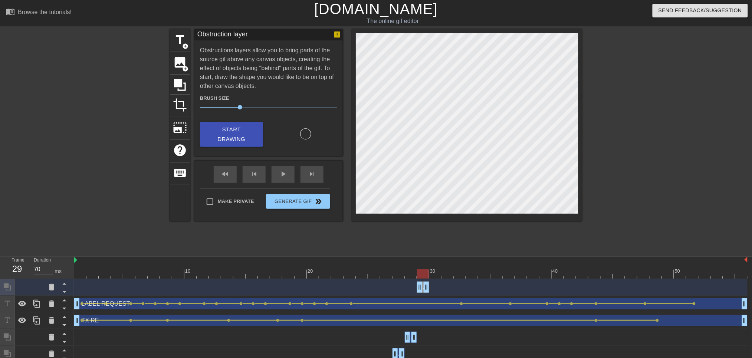
drag, startPoint x: 746, startPoint y: 285, endPoint x: 429, endPoint y: 289, distance: 316.3
click at [429, 289] on div "Obstruction layer drag_handle drag_handle" at bounding box center [410, 286] width 673 height 11
click at [64, 292] on icon at bounding box center [64, 292] width 4 height 2
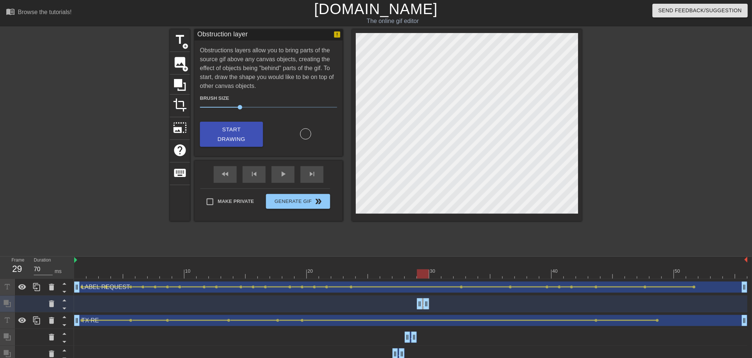
click at [66, 308] on icon at bounding box center [64, 308] width 9 height 9
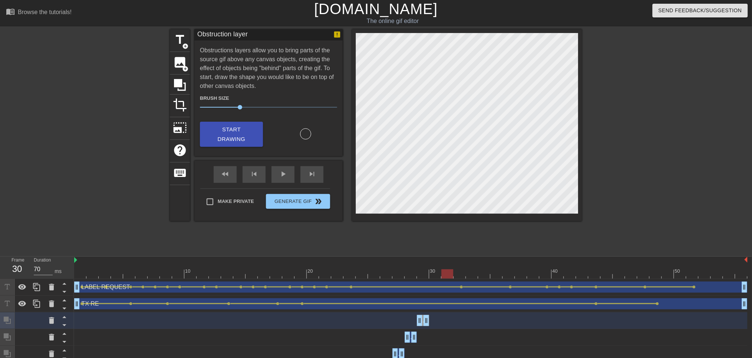
drag, startPoint x: 422, startPoint y: 277, endPoint x: 441, endPoint y: 290, distance: 23.2
click at [441, 290] on div "10 20 30 40 50 LABEL REQUEST drag_handle drag_handle lens lens lens lens lens l…" at bounding box center [412, 326] width 677 height 139
click at [235, 131] on span "Start Drawing" at bounding box center [231, 135] width 45 height 20
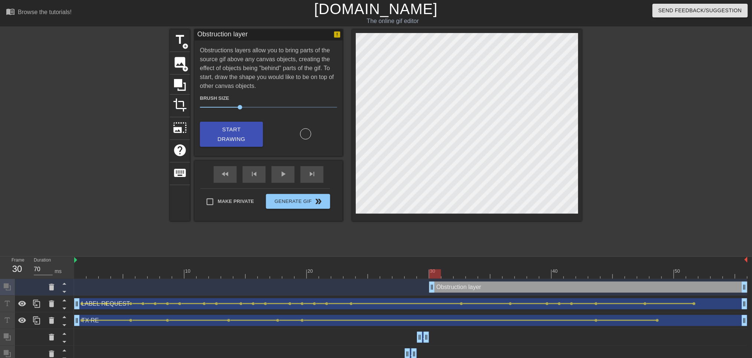
click at [63, 294] on icon at bounding box center [64, 291] width 9 height 9
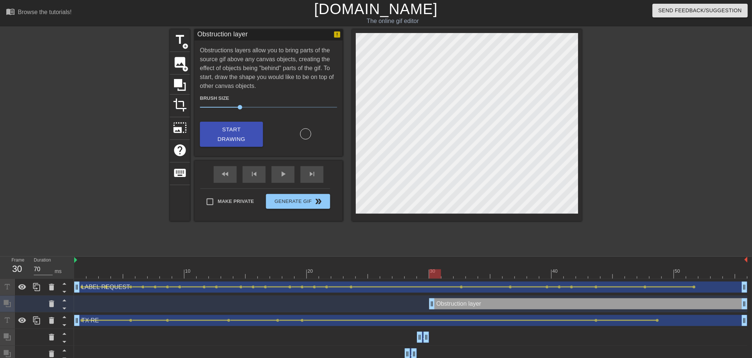
click at [67, 307] on icon at bounding box center [64, 308] width 9 height 9
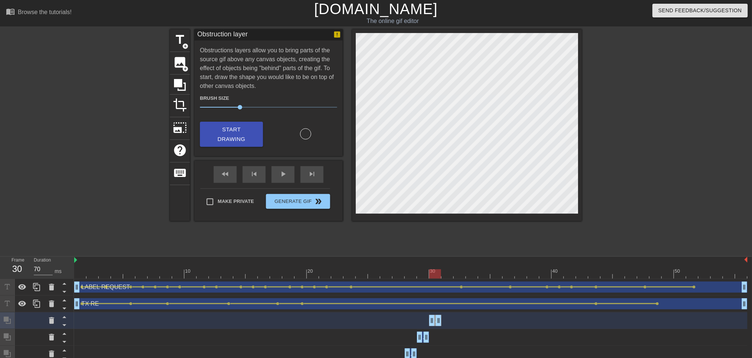
drag, startPoint x: 743, startPoint y: 320, endPoint x: 435, endPoint y: 334, distance: 308.4
click at [435, 334] on div "LABEL REQUEST drag_handle drag_handle lens lens lens lens lens lens lens lens l…" at bounding box center [412, 345] width 677 height 133
click at [446, 277] on div at bounding box center [410, 273] width 673 height 9
click at [245, 128] on span "Start Drawing" at bounding box center [231, 135] width 45 height 20
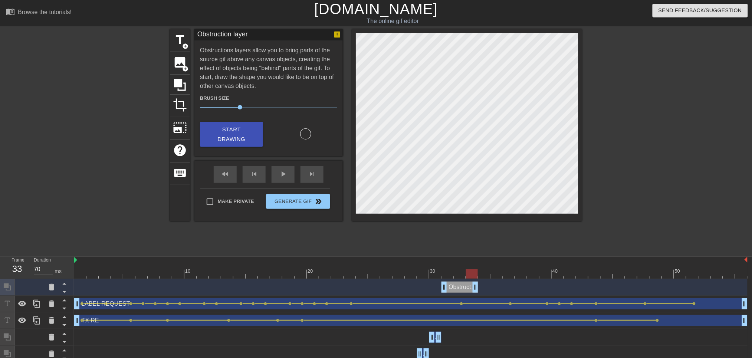
drag, startPoint x: 744, startPoint y: 285, endPoint x: 379, endPoint y: 293, distance: 365.3
click at [64, 290] on icon at bounding box center [64, 291] width 9 height 9
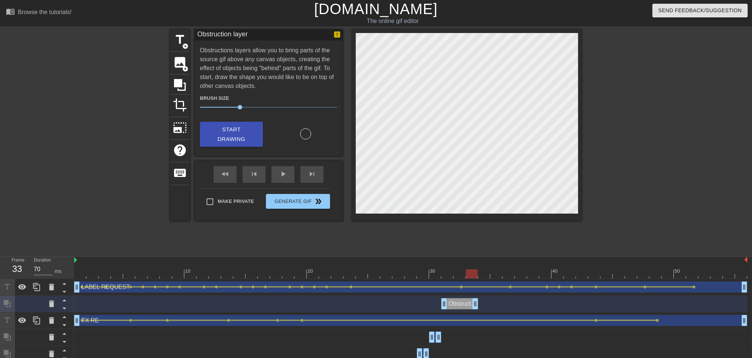
click at [64, 309] on icon at bounding box center [64, 309] width 4 height 2
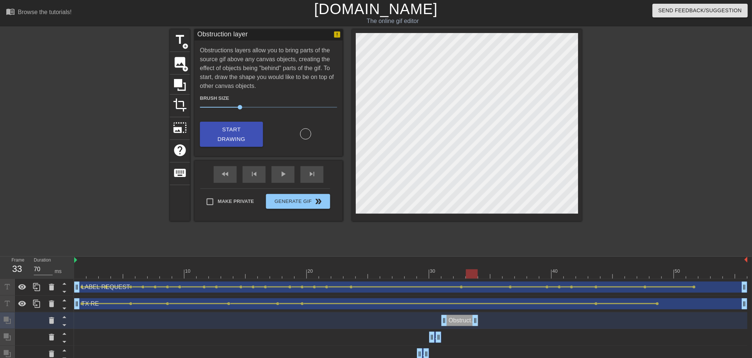
click at [483, 275] on div at bounding box center [410, 273] width 673 height 9
drag, startPoint x: 482, startPoint y: 275, endPoint x: 478, endPoint y: 277, distance: 3.9
click at [478, 277] on div at bounding box center [484, 273] width 12 height 9
click at [483, 274] on div at bounding box center [410, 273] width 673 height 9
drag, startPoint x: 218, startPoint y: 126, endPoint x: 248, endPoint y: 129, distance: 30.5
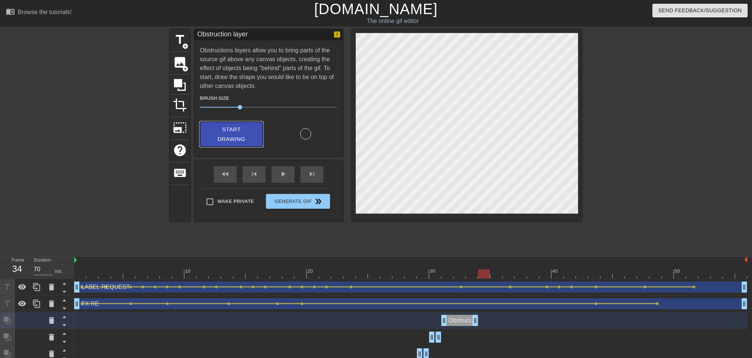
click at [218, 126] on span "Start Drawing" at bounding box center [231, 135] width 45 height 20
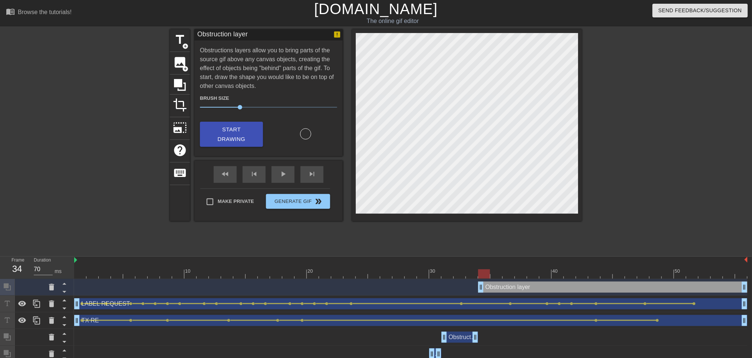
click at [586, 145] on div "title add_circle image add_circle crop photo_size_select_large help keyboard Ob…" at bounding box center [376, 140] width 752 height 222
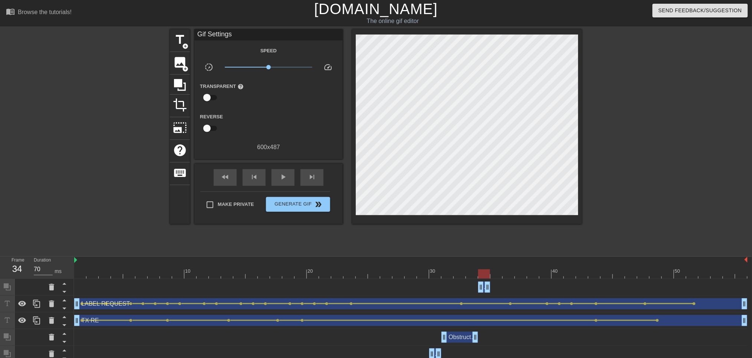
drag, startPoint x: 745, startPoint y: 290, endPoint x: 482, endPoint y: 290, distance: 262.5
click at [501, 275] on div at bounding box center [410, 273] width 673 height 9
click at [62, 294] on icon at bounding box center [64, 291] width 9 height 9
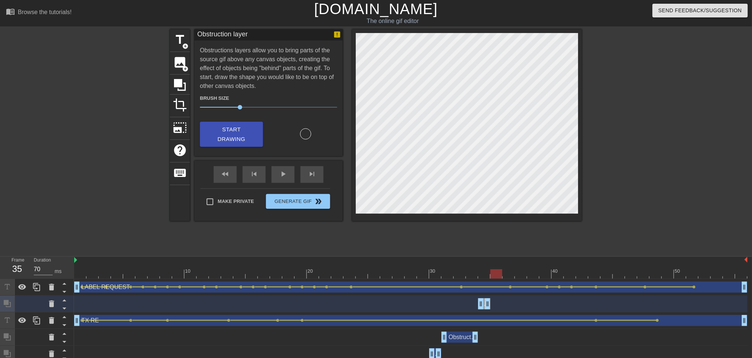
click at [65, 306] on icon at bounding box center [64, 308] width 9 height 9
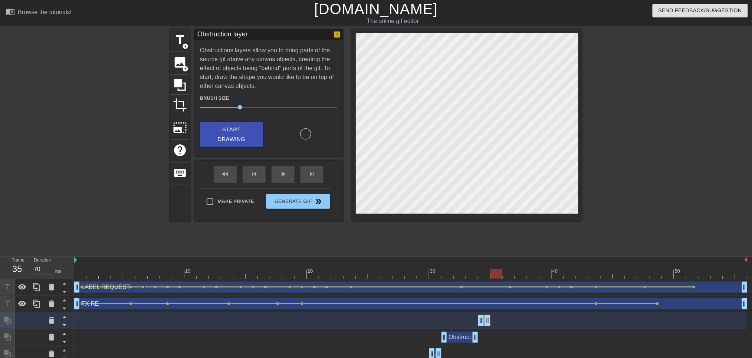
click at [510, 277] on div at bounding box center [410, 273] width 673 height 9
drag, startPoint x: 511, startPoint y: 277, endPoint x: 494, endPoint y: 278, distance: 16.3
click at [494, 278] on div at bounding box center [410, 273] width 673 height 9
click at [213, 133] on span "Start Drawing" at bounding box center [231, 135] width 45 height 20
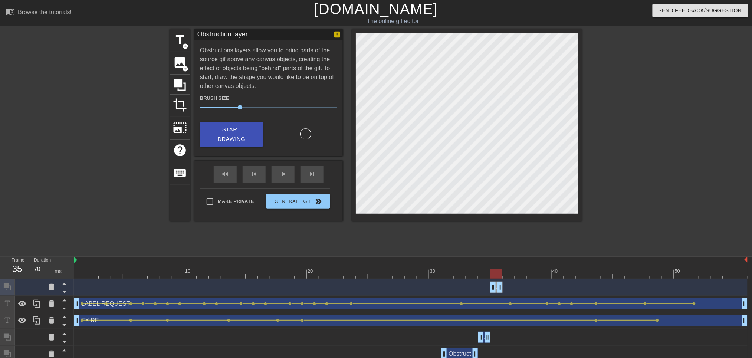
drag, startPoint x: 743, startPoint y: 290, endPoint x: 497, endPoint y: 285, distance: 245.9
click at [63, 295] on div at bounding box center [64, 299] width 10 height 8
click at [65, 291] on icon at bounding box center [64, 292] width 4 height 2
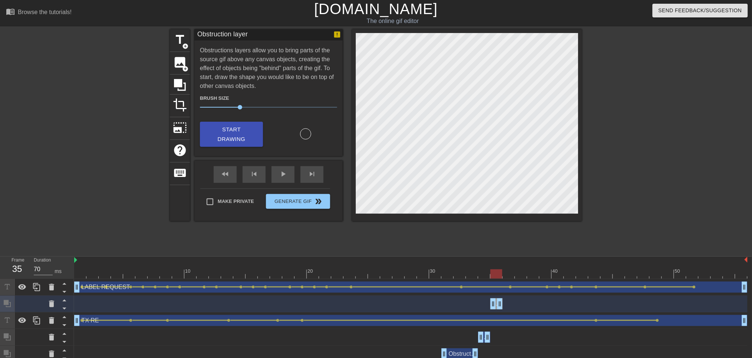
click at [64, 311] on icon at bounding box center [64, 308] width 9 height 9
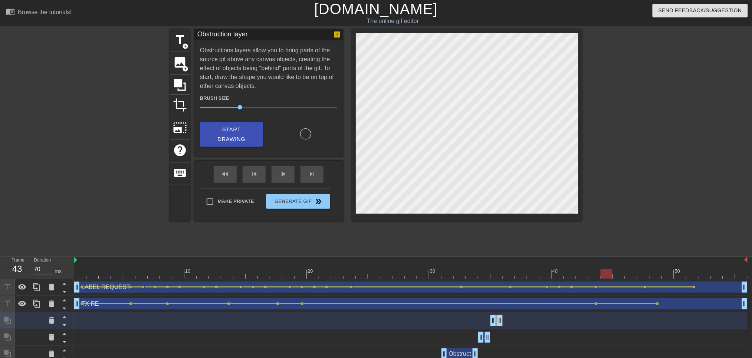
drag, startPoint x: 498, startPoint y: 278, endPoint x: 591, endPoint y: 278, distance: 93.8
click at [591, 278] on div "10 20 30 40 50" at bounding box center [410, 268] width 673 height 22
click at [235, 128] on span "Start Drawing" at bounding box center [231, 135] width 45 height 20
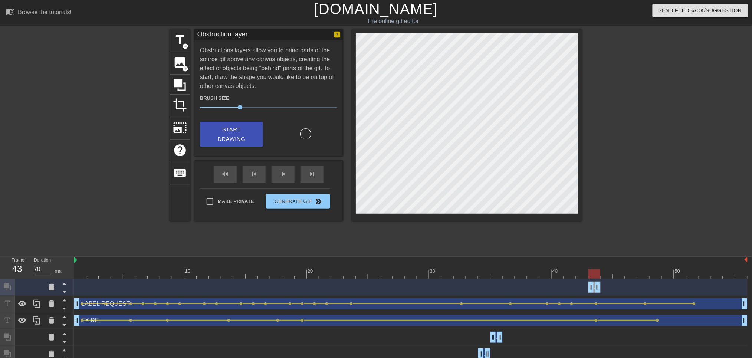
drag, startPoint x: 745, startPoint y: 287, endPoint x: 599, endPoint y: 290, distance: 145.7
click at [53, 288] on icon at bounding box center [51, 287] width 5 height 7
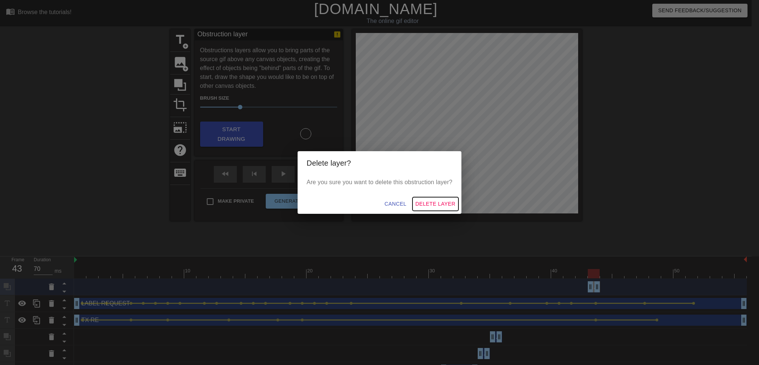
click at [446, 204] on span "Delete Layer" at bounding box center [436, 203] width 40 height 9
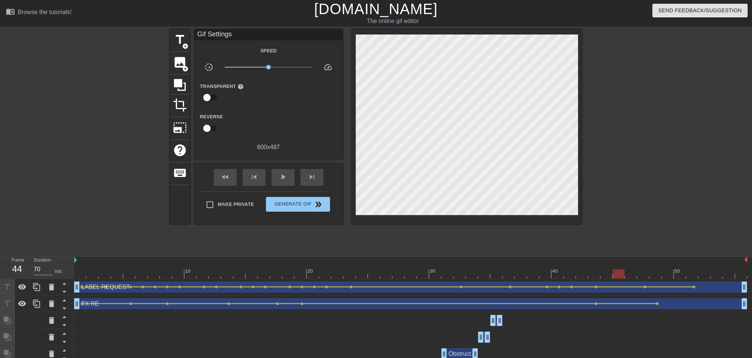
drag, startPoint x: 593, startPoint y: 272, endPoint x: 621, endPoint y: 277, distance: 27.9
click at [621, 277] on div at bounding box center [618, 273] width 12 height 9
click at [590, 274] on div at bounding box center [410, 273] width 673 height 9
click at [578, 273] on div at bounding box center [410, 273] width 673 height 9
click at [594, 273] on div at bounding box center [410, 273] width 673 height 9
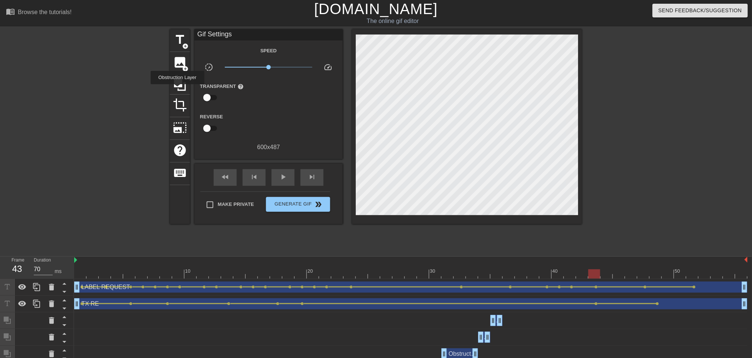
click at [177, 89] on icon at bounding box center [180, 85] width 14 height 14
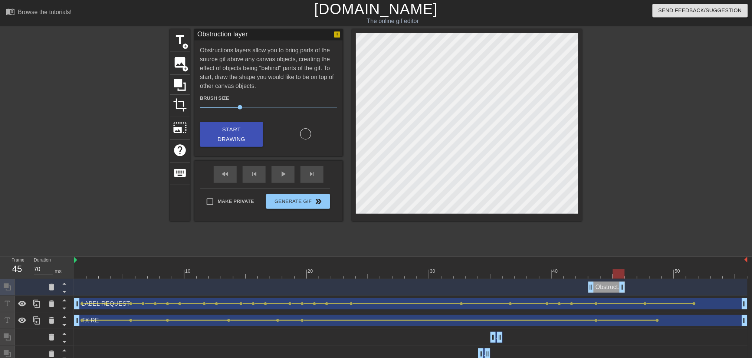
drag, startPoint x: 746, startPoint y: 290, endPoint x: 620, endPoint y: 295, distance: 125.4
drag, startPoint x: 621, startPoint y: 287, endPoint x: 608, endPoint y: 287, distance: 12.6
click at [50, 288] on icon at bounding box center [51, 287] width 5 height 7
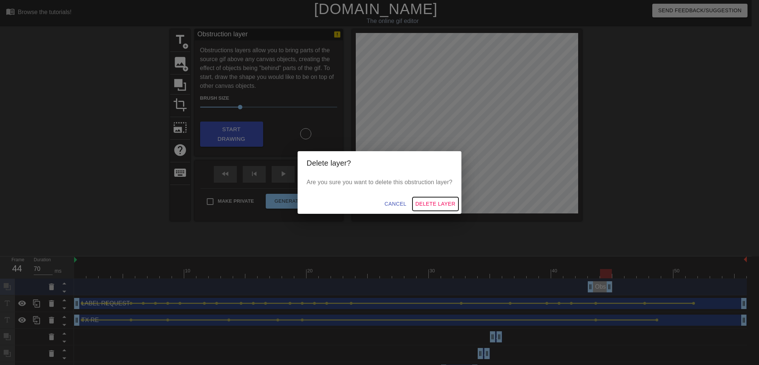
click at [433, 202] on span "Delete Layer" at bounding box center [436, 203] width 40 height 9
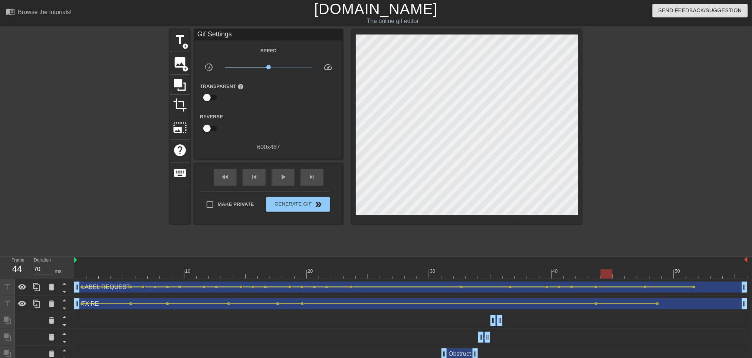
click at [588, 275] on div at bounding box center [410, 273] width 673 height 9
click at [176, 83] on icon at bounding box center [180, 85] width 12 height 12
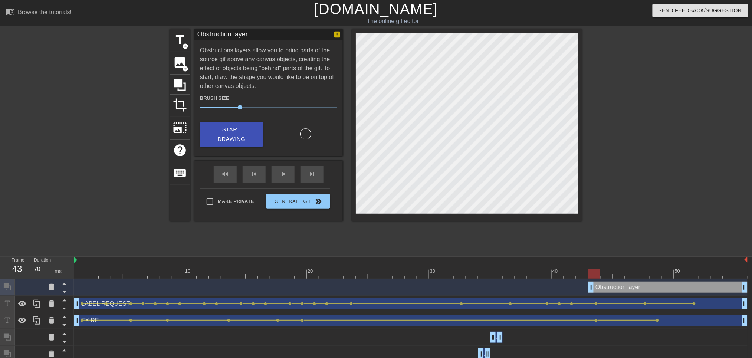
click at [62, 292] on icon at bounding box center [64, 291] width 9 height 9
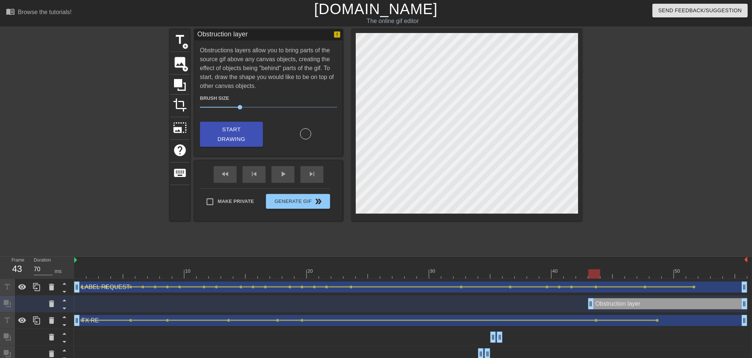
click at [63, 307] on icon at bounding box center [64, 308] width 9 height 9
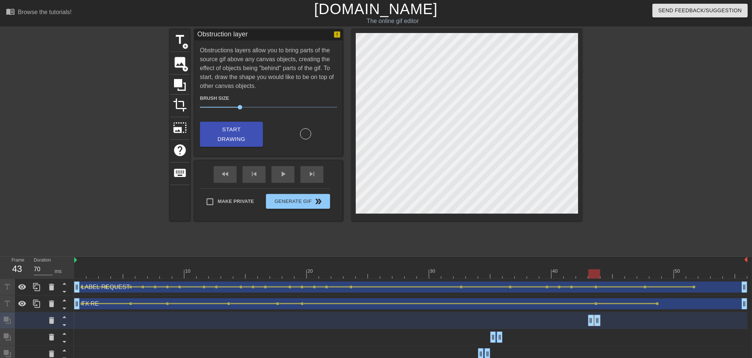
drag, startPoint x: 745, startPoint y: 324, endPoint x: 599, endPoint y: 319, distance: 146.1
click at [607, 274] on div at bounding box center [410, 273] width 673 height 9
click at [238, 128] on span "Start Drawing" at bounding box center [231, 135] width 45 height 20
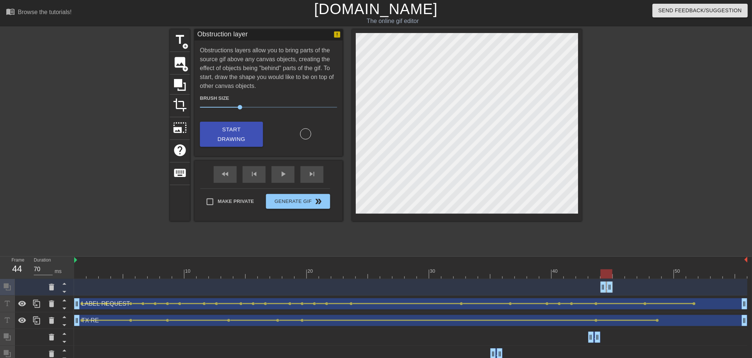
drag, startPoint x: 743, startPoint y: 291, endPoint x: 611, endPoint y: 285, distance: 132.1
click at [64, 291] on icon at bounding box center [64, 291] width 9 height 9
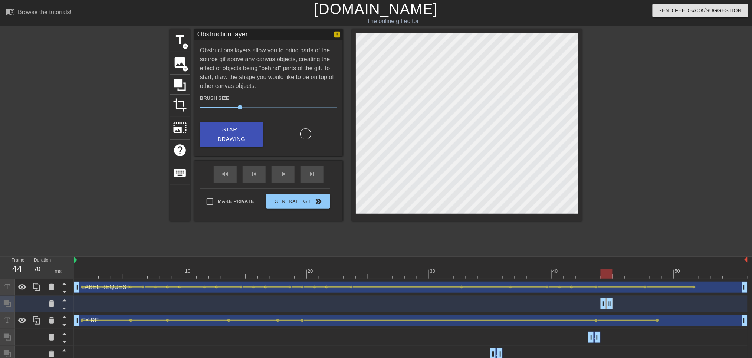
click at [65, 307] on icon at bounding box center [64, 308] width 9 height 9
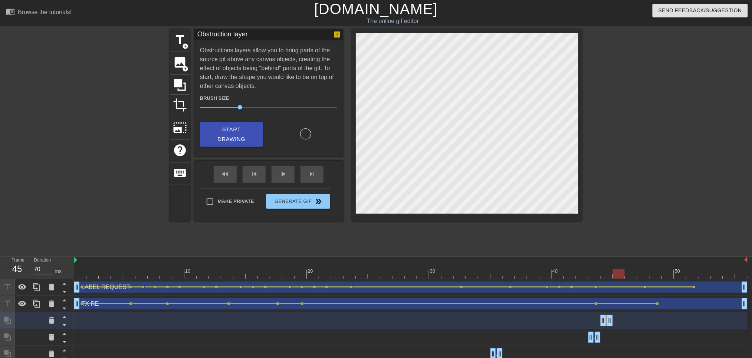
click at [622, 273] on div at bounding box center [410, 273] width 673 height 9
click at [234, 137] on div "Start Drawing" at bounding box center [231, 135] width 74 height 26
click at [230, 131] on span "Start Drawing" at bounding box center [231, 135] width 45 height 20
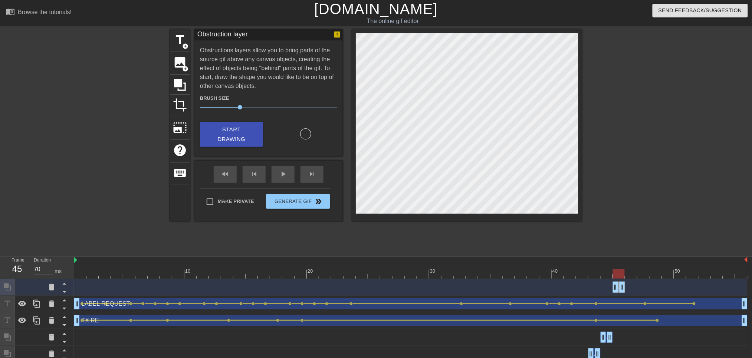
drag, startPoint x: 744, startPoint y: 287, endPoint x: 622, endPoint y: 283, distance: 121.7
click at [66, 293] on icon at bounding box center [64, 291] width 9 height 9
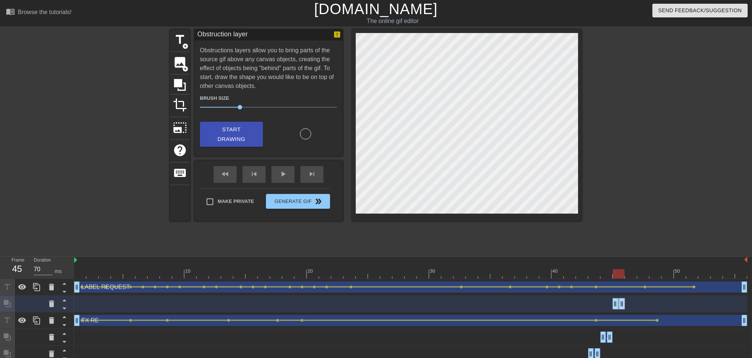
click at [64, 308] on icon at bounding box center [64, 309] width 4 height 2
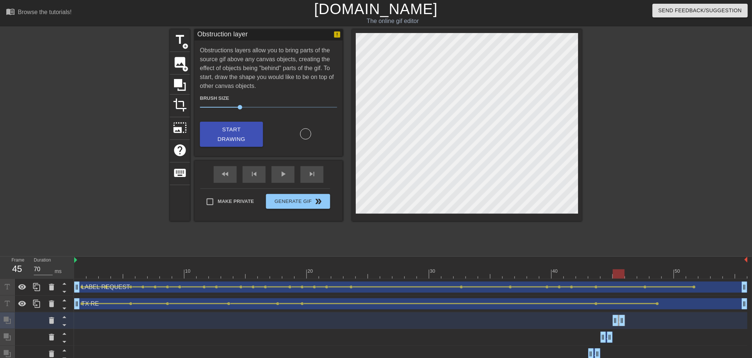
click at [630, 275] on div at bounding box center [410, 273] width 673 height 9
click at [285, 182] on div "play_arrow" at bounding box center [282, 174] width 23 height 17
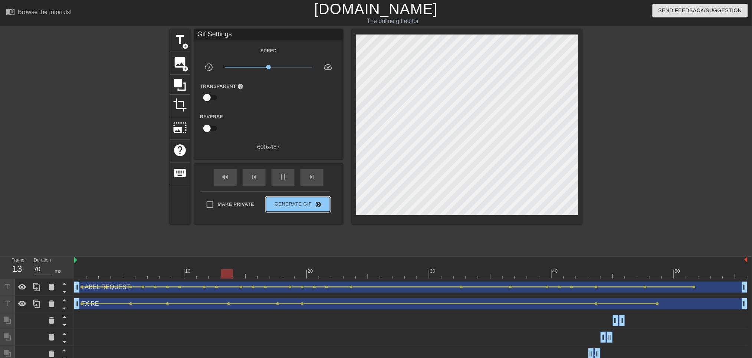
click at [287, 205] on span "Generate Gif double_arrow" at bounding box center [298, 204] width 58 height 9
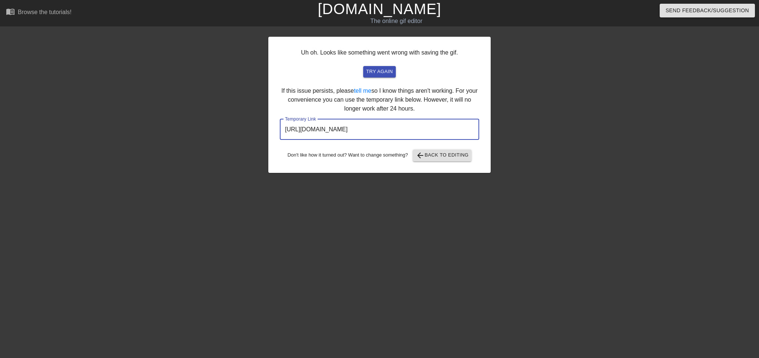
click at [377, 131] on input "[URL][DOMAIN_NAME]" at bounding box center [379, 129] width 199 height 21
click at [375, 131] on input "[URL][DOMAIN_NAME]" at bounding box center [379, 129] width 199 height 21
